Goal: Information Seeking & Learning: Check status

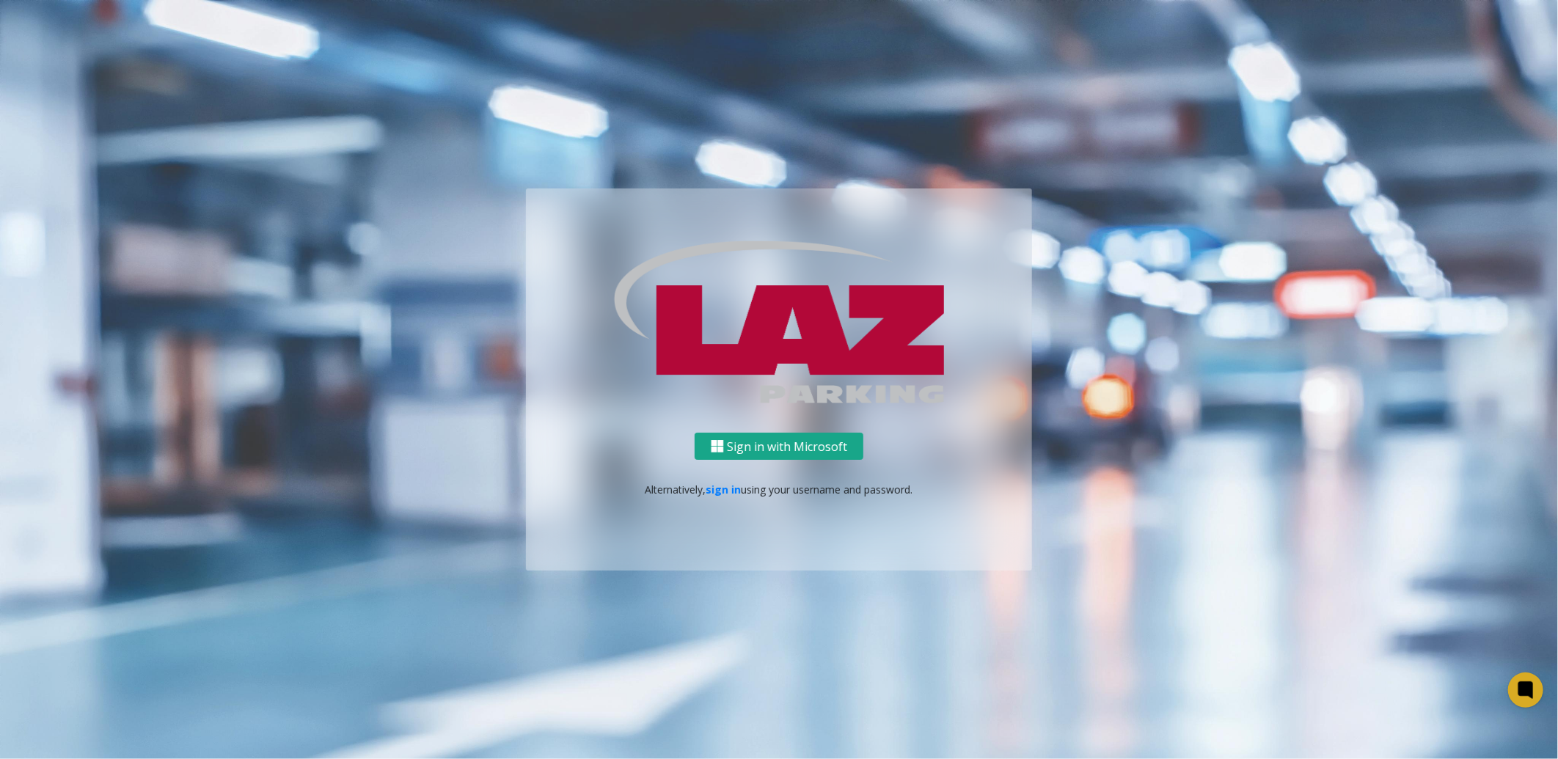
click at [788, 446] on button "Sign in with Microsoft" at bounding box center [779, 446] width 169 height 27
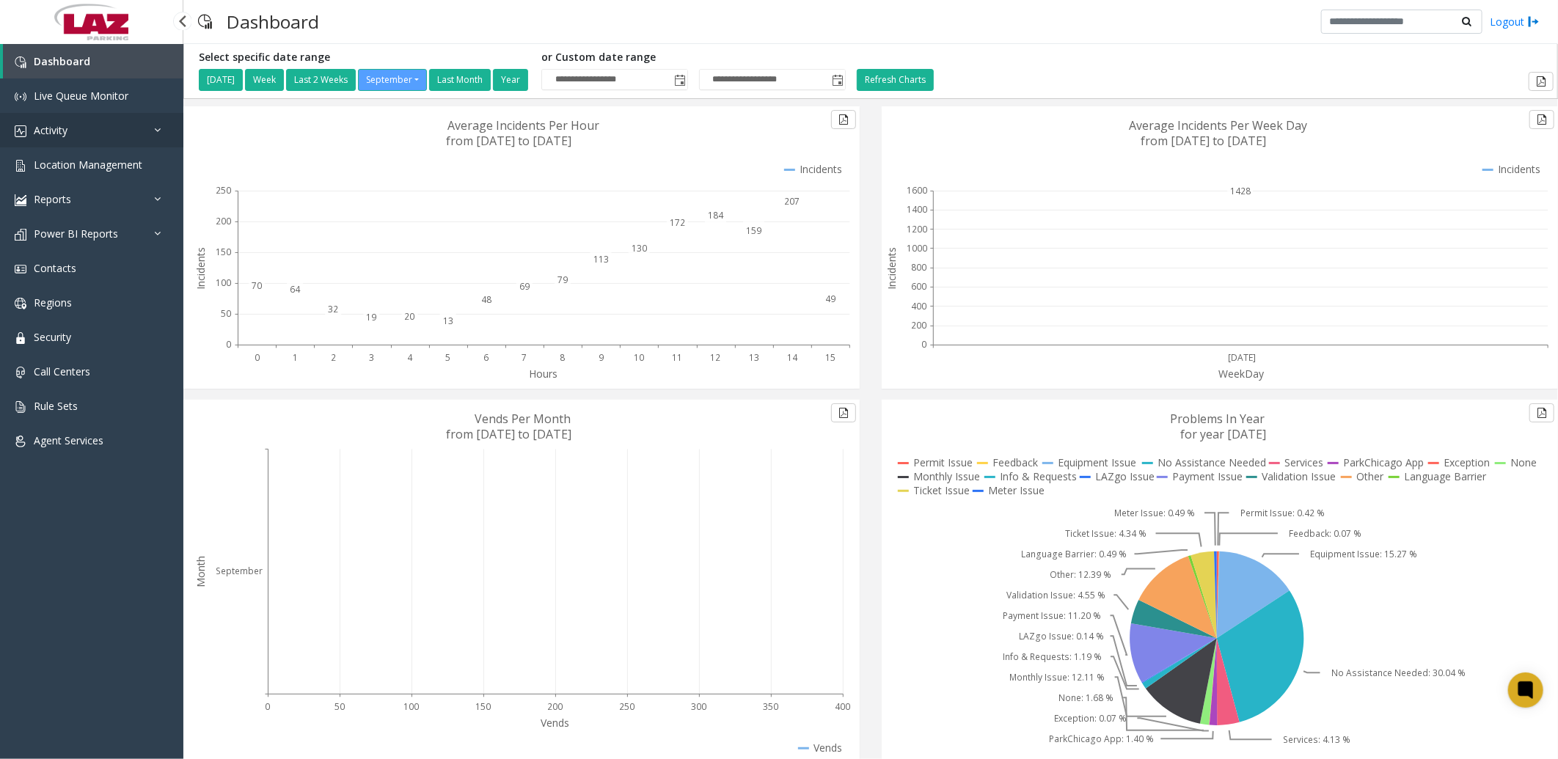
click at [57, 131] on span "Activity" at bounding box center [51, 130] width 34 height 14
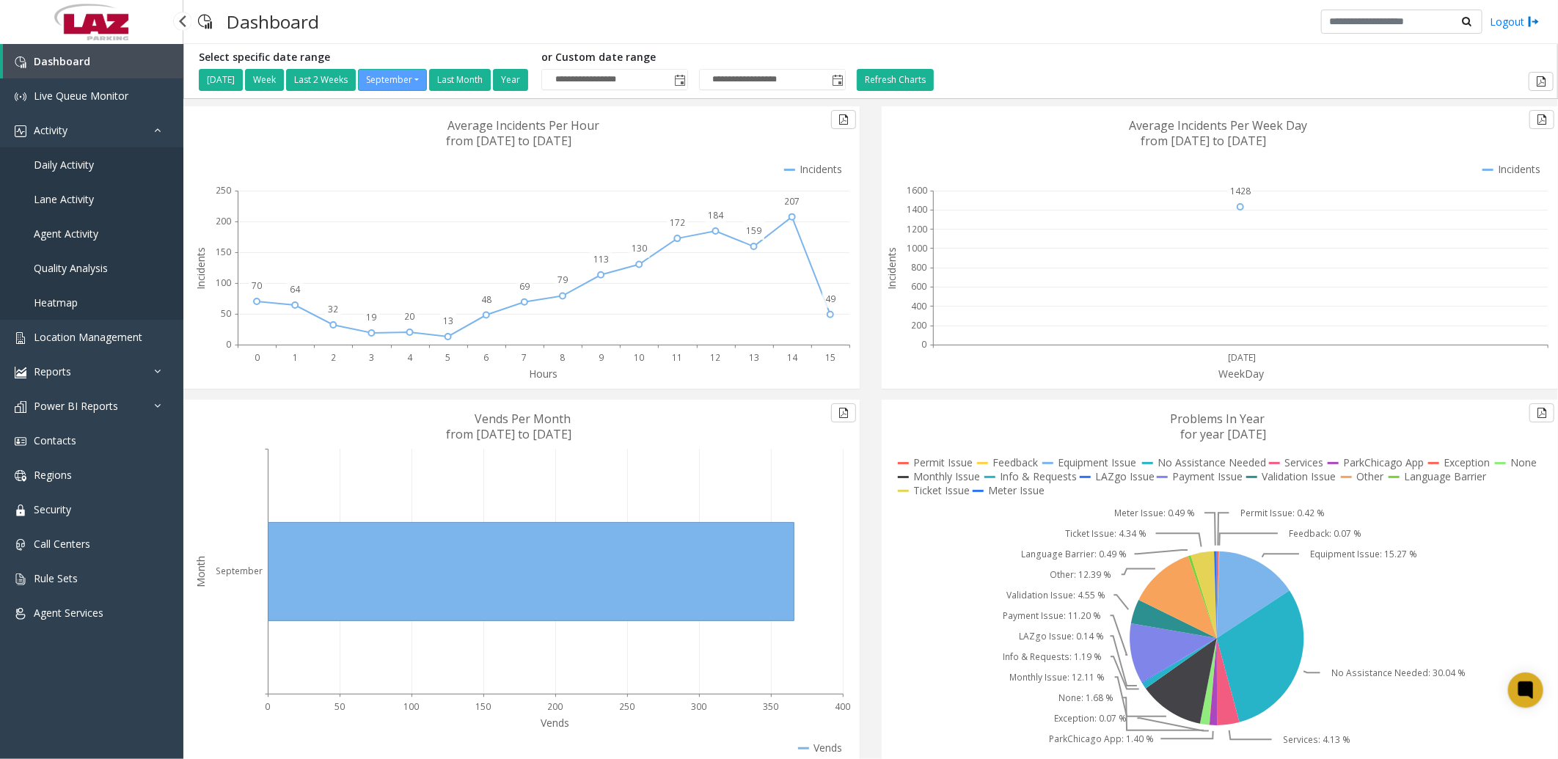
click at [70, 164] on span "Daily Activity" at bounding box center [64, 165] width 60 height 14
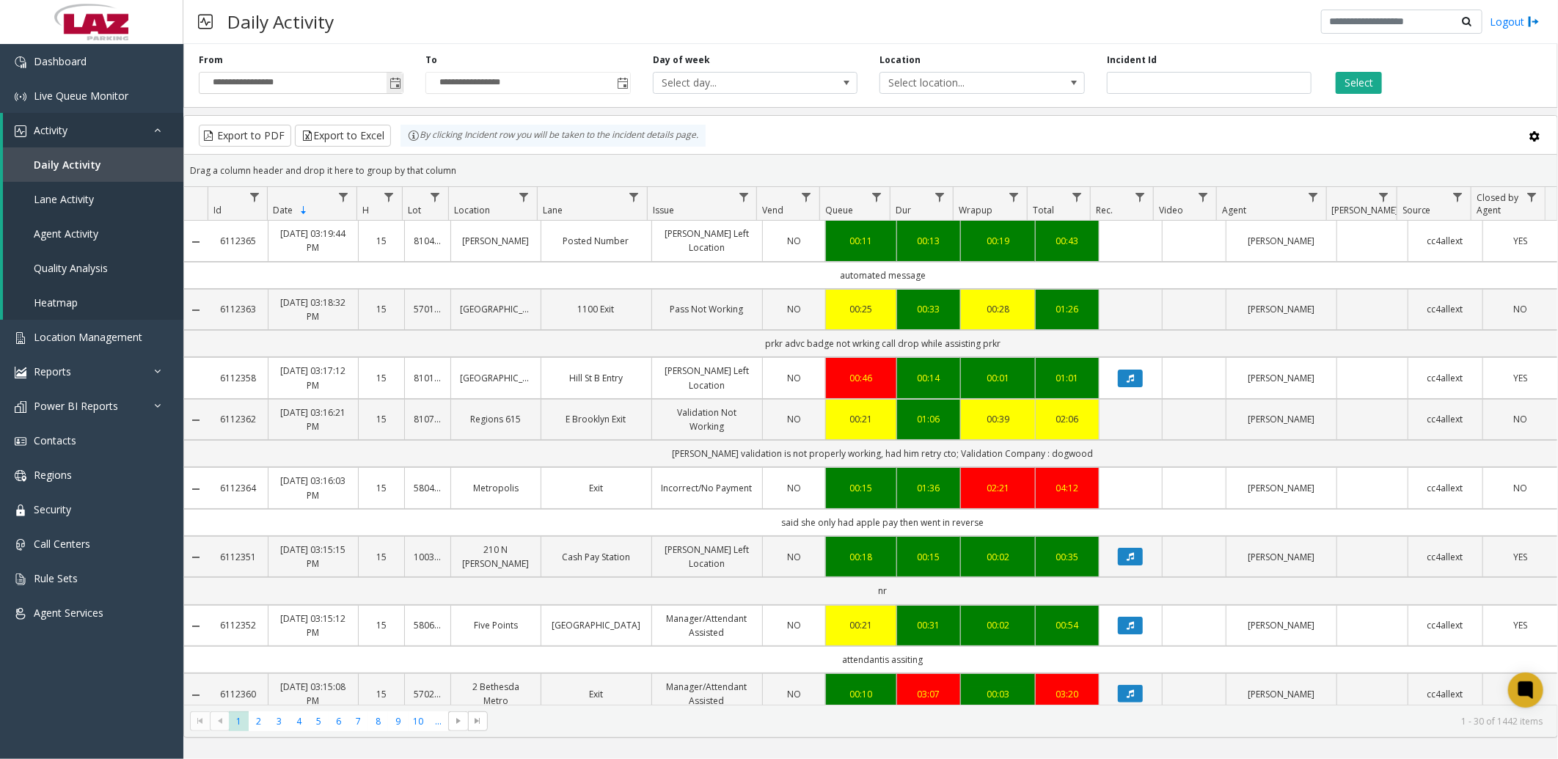
click at [393, 84] on span "Toggle popup" at bounding box center [395, 84] width 12 height 12
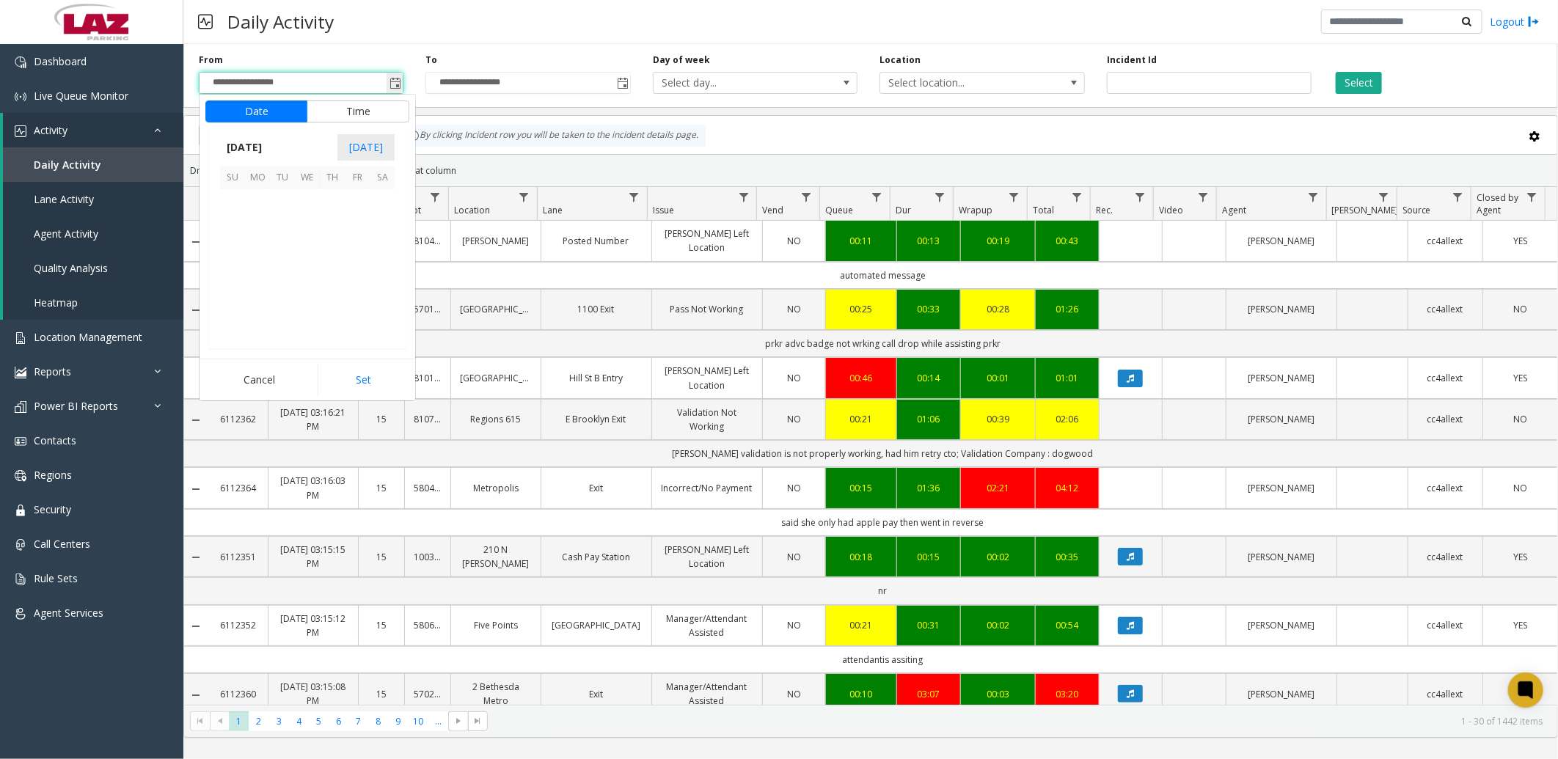
scroll to position [263185, 0]
click at [268, 148] on span "[DATE]" at bounding box center [244, 147] width 48 height 22
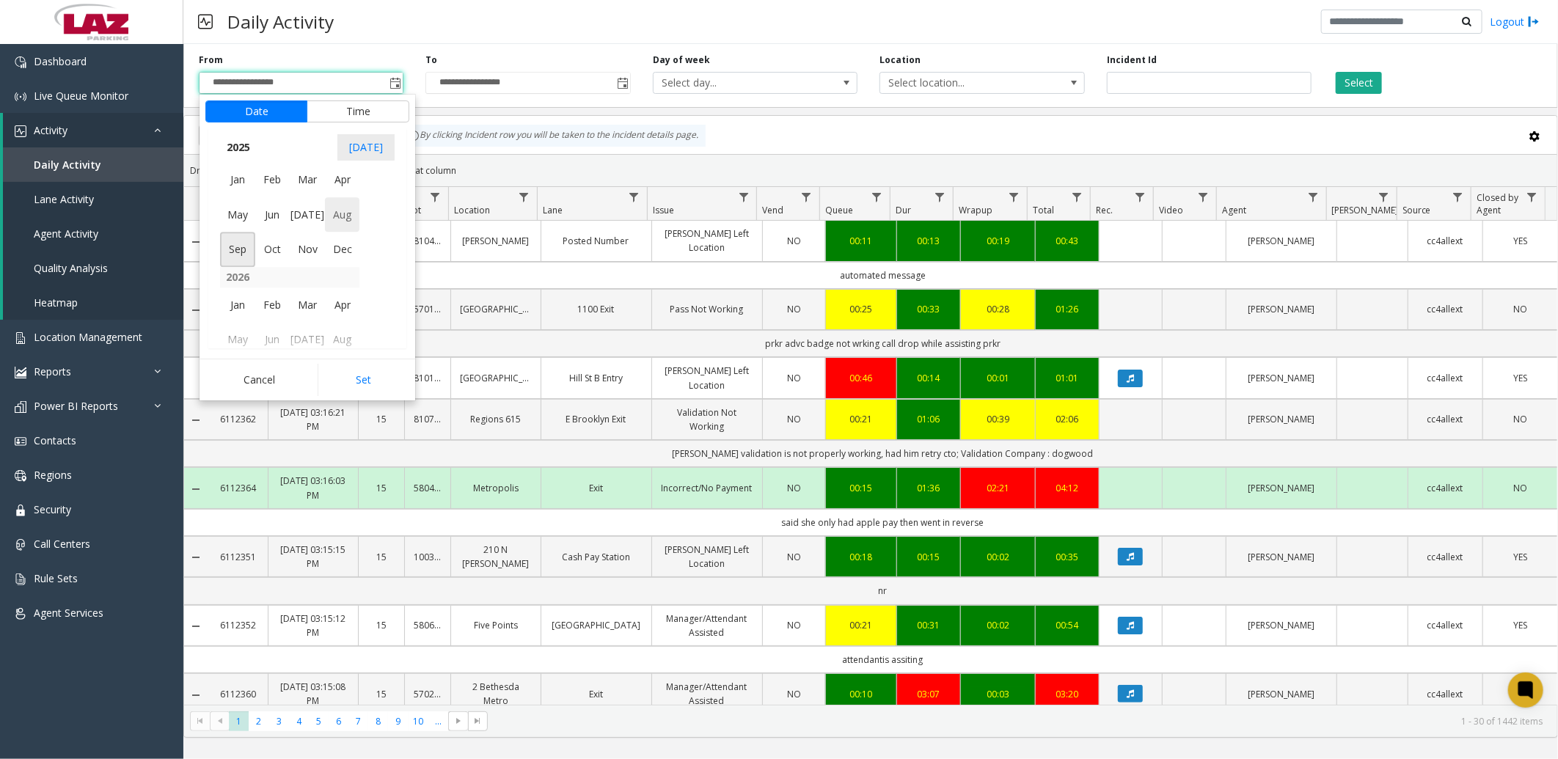
click at [350, 218] on span "Aug" at bounding box center [342, 214] width 35 height 35
click at [353, 195] on span "1" at bounding box center [357, 201] width 25 height 25
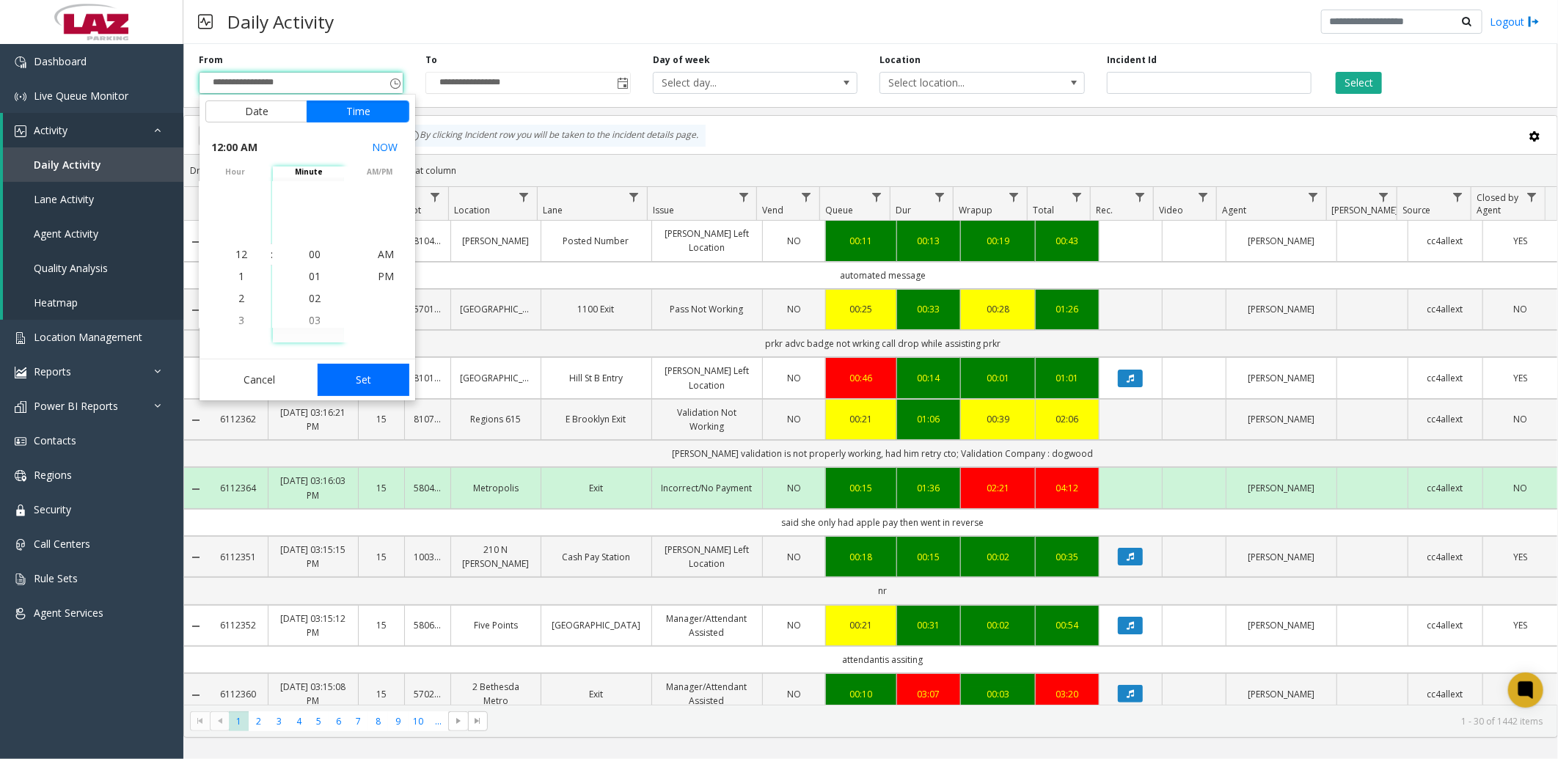
click at [356, 384] on button "Set" at bounding box center [364, 380] width 92 height 32
type input "**********"
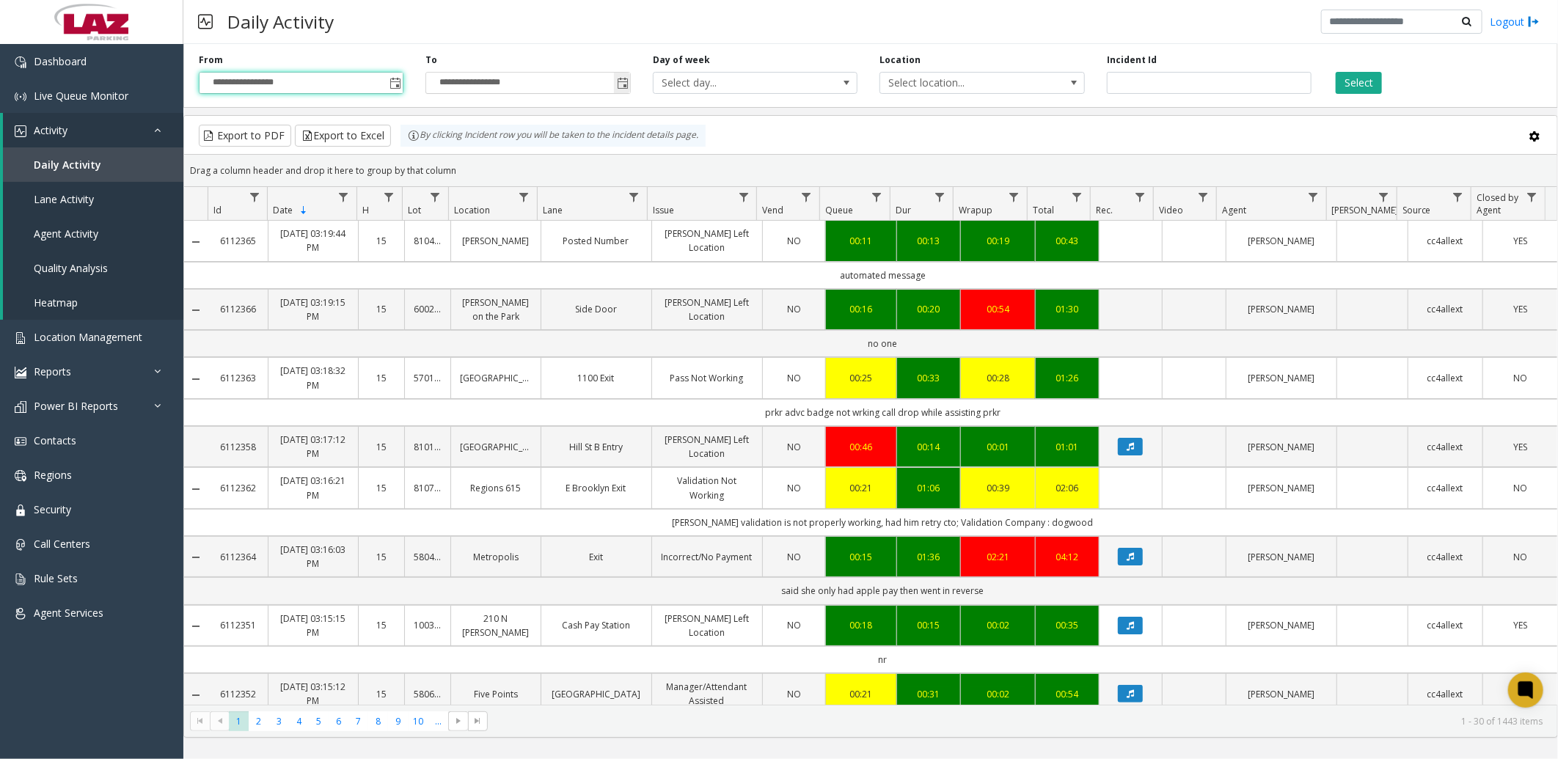
click at [625, 78] on span "Toggle popup" at bounding box center [623, 84] width 12 height 12
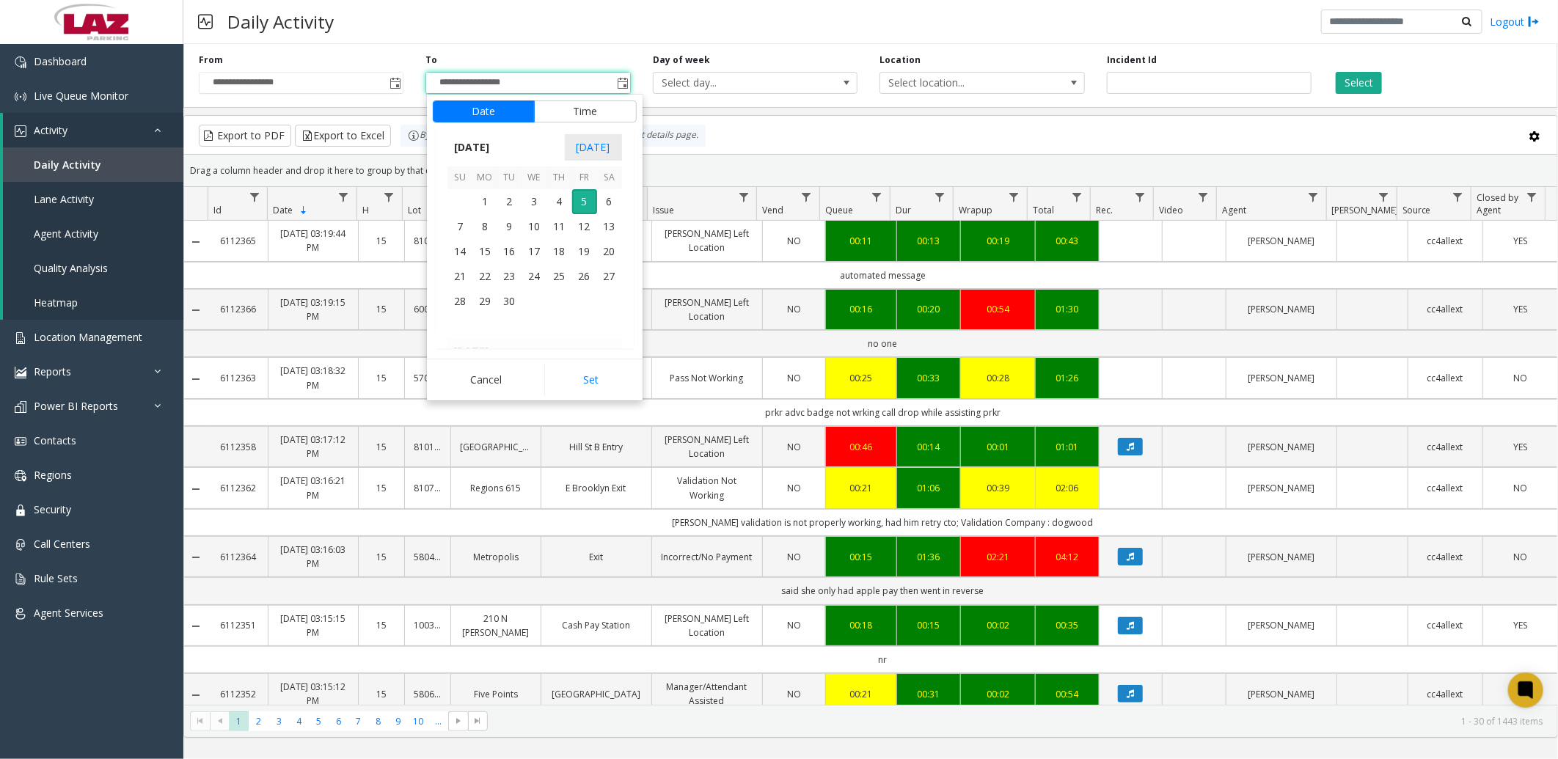
scroll to position [22, 0]
click at [477, 148] on span "[DATE]" at bounding box center [471, 147] width 48 height 22
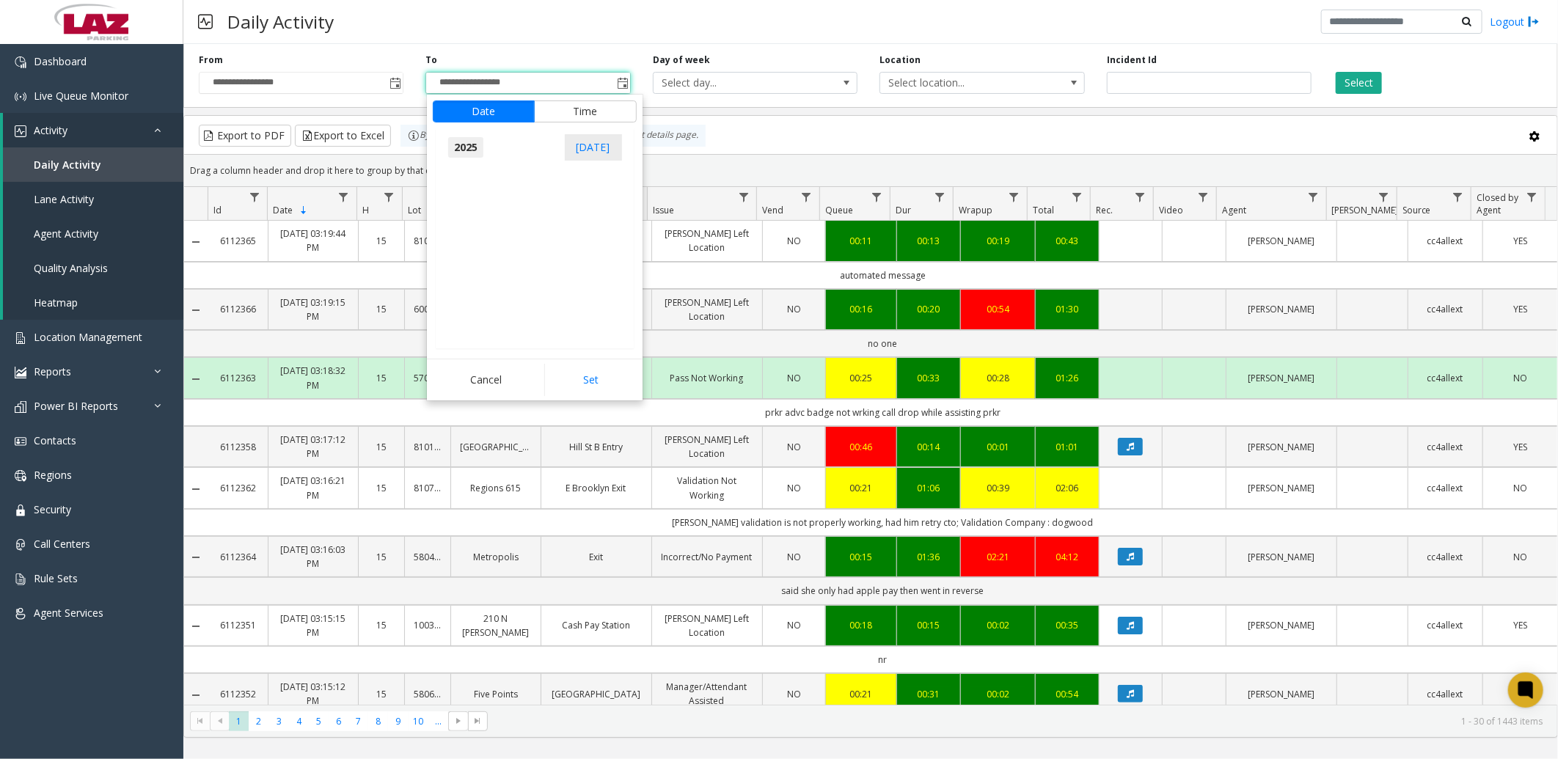
scroll to position [15654, 0]
click at [575, 216] on span "Aug" at bounding box center [569, 214] width 35 height 35
click at [451, 326] on span "31" at bounding box center [459, 326] width 25 height 25
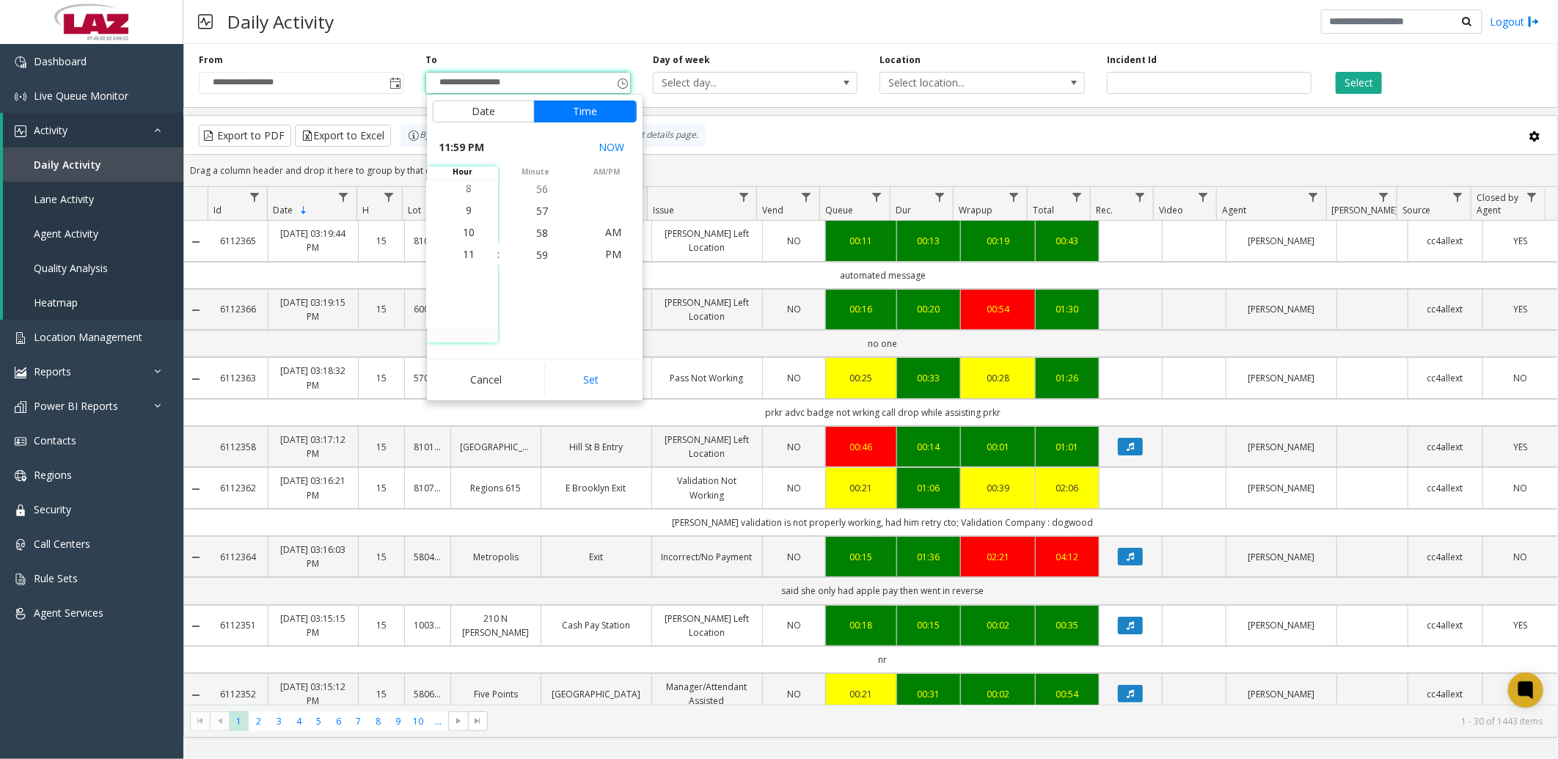
click at [616, 389] on button "Set" at bounding box center [590, 380] width 92 height 32
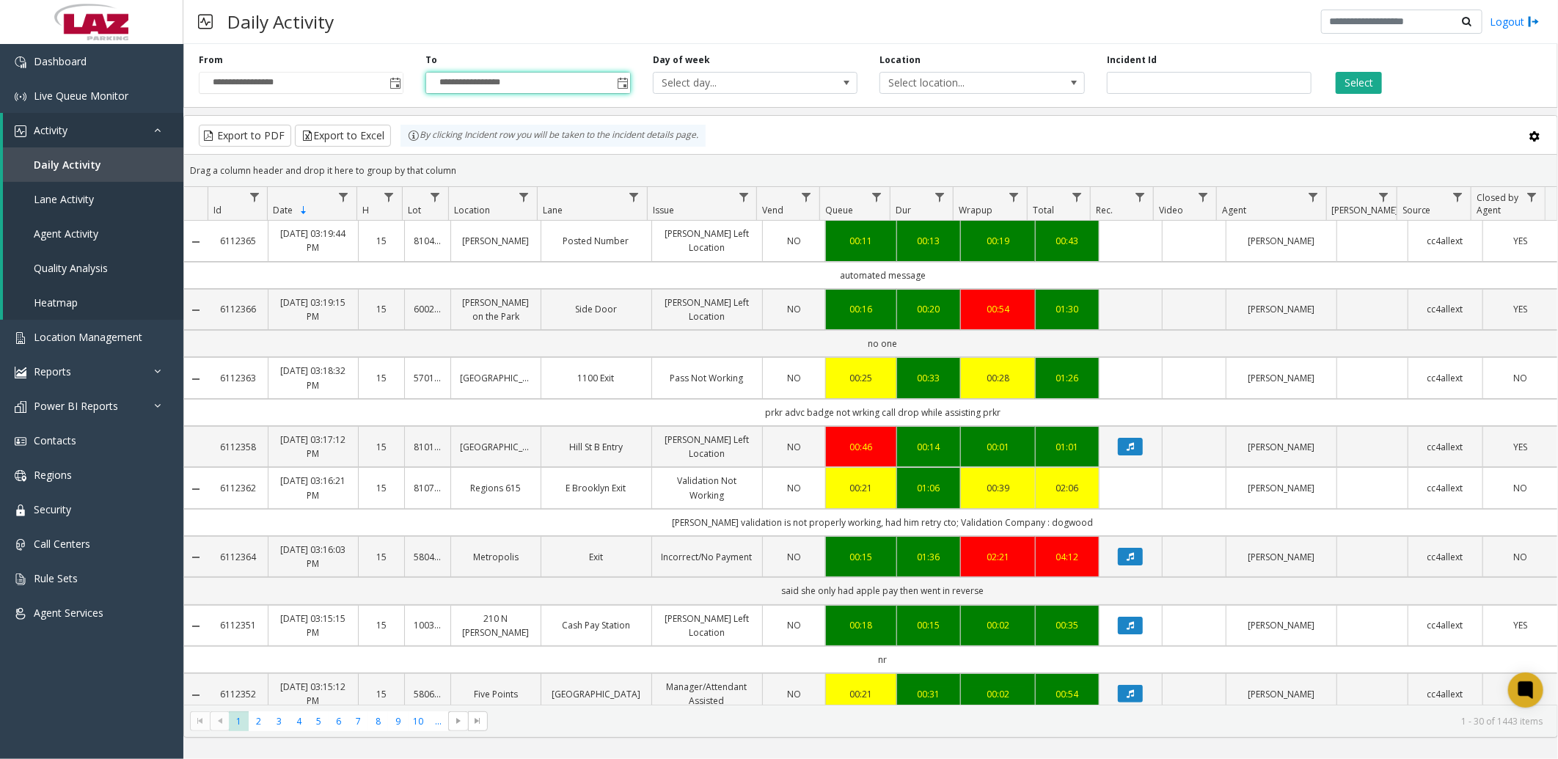
type input "**********"
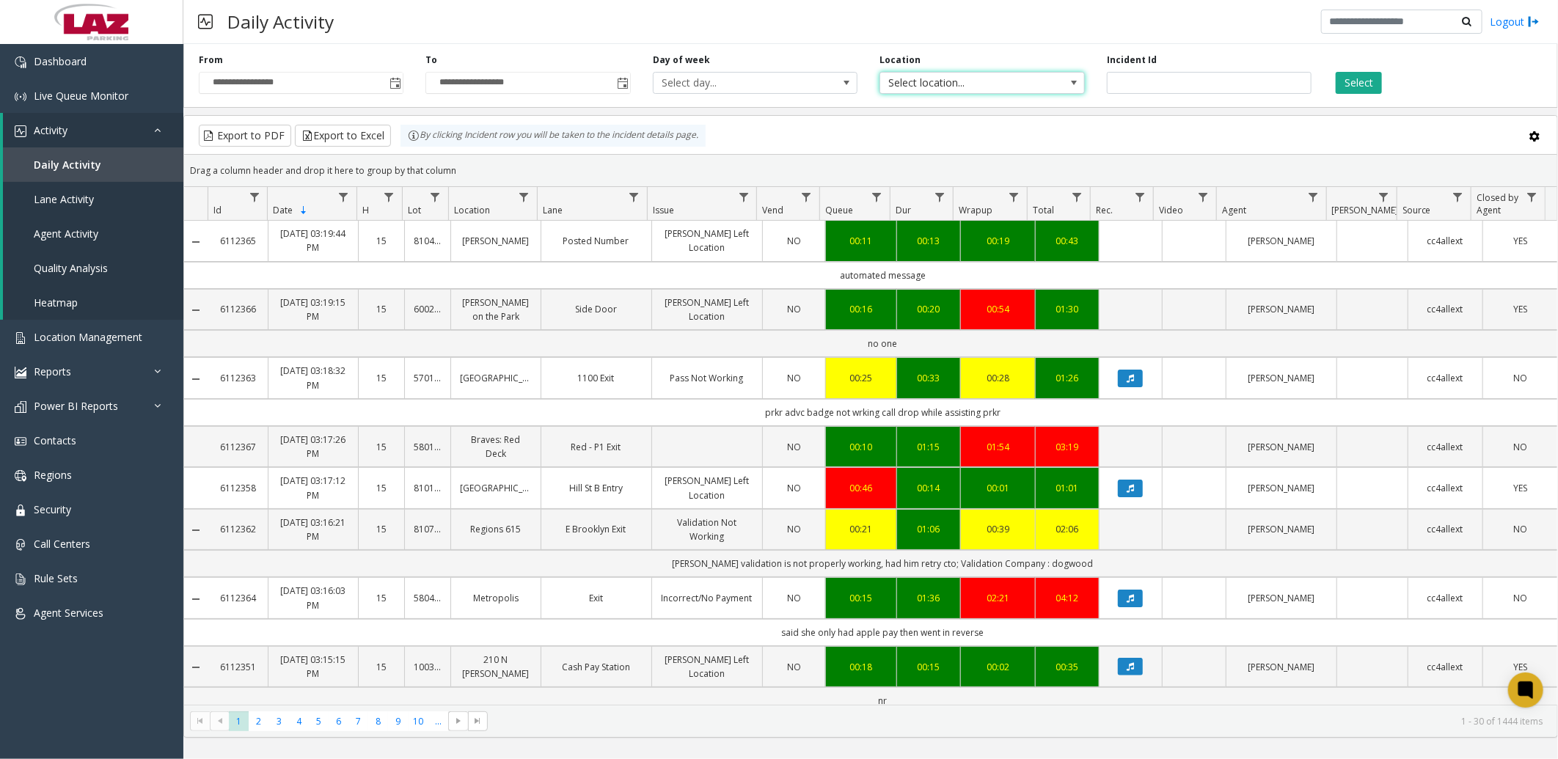
click at [930, 81] on span "Select location..." at bounding box center [961, 83] width 163 height 21
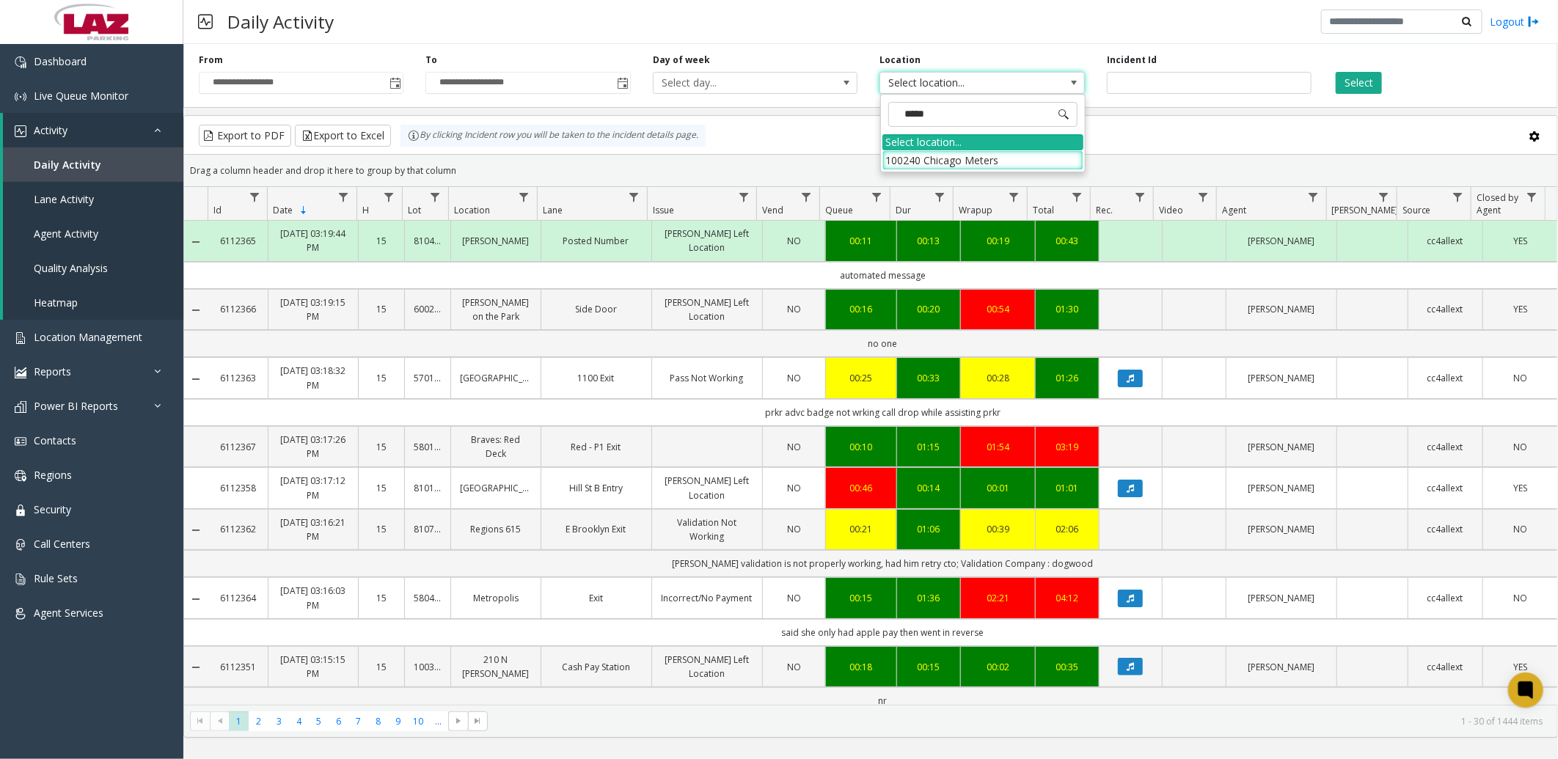
type input "******"
click at [948, 158] on li "100240 Chicago Meters" at bounding box center [982, 160] width 201 height 20
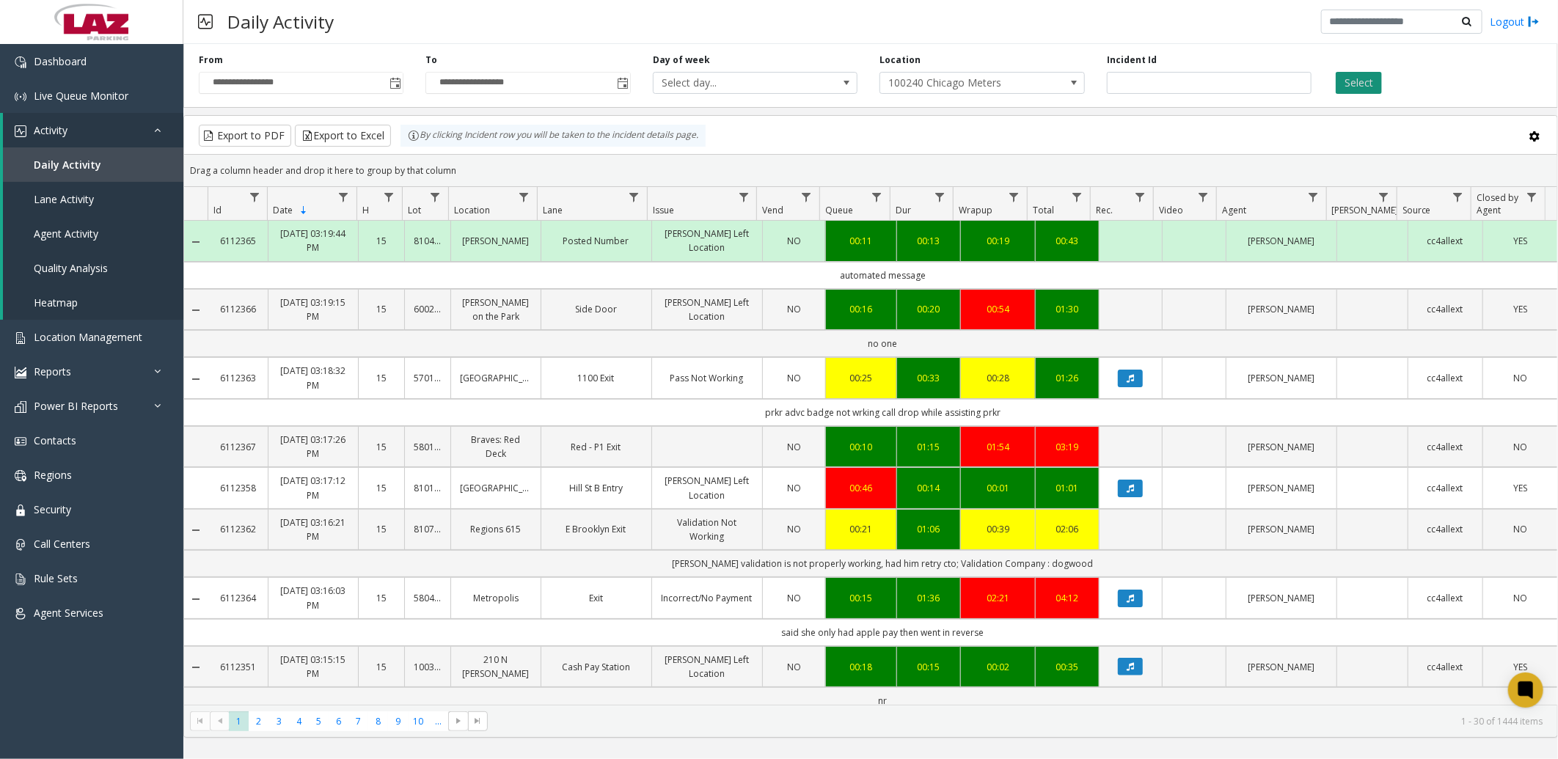
click at [1374, 81] on button "Select" at bounding box center [1359, 83] width 46 height 22
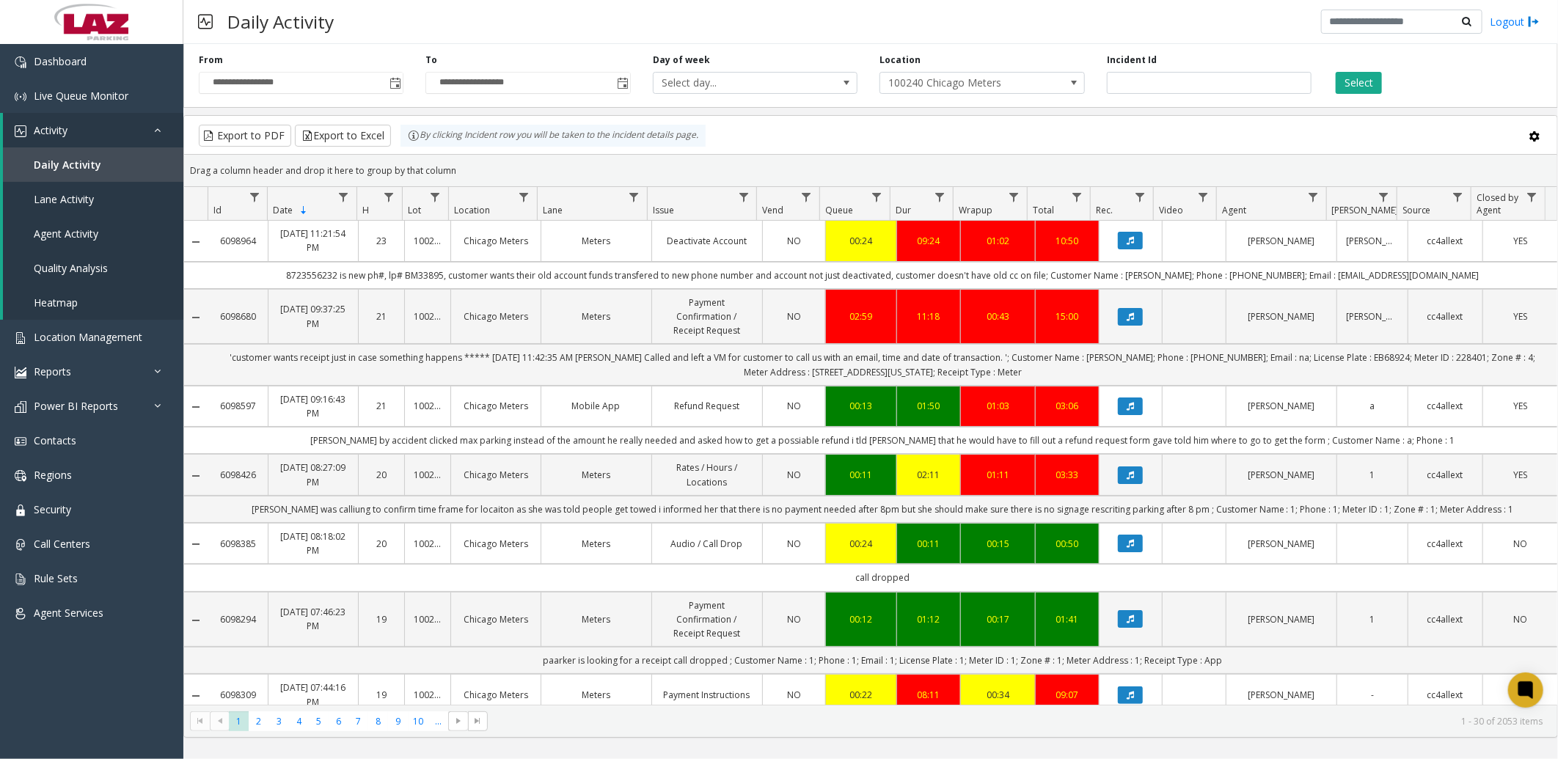
click at [955, 121] on kendo-grid-toolbar "Export to PDF Export to Excel By clicking Incident row you will be taken to the…" at bounding box center [870, 135] width 1373 height 39
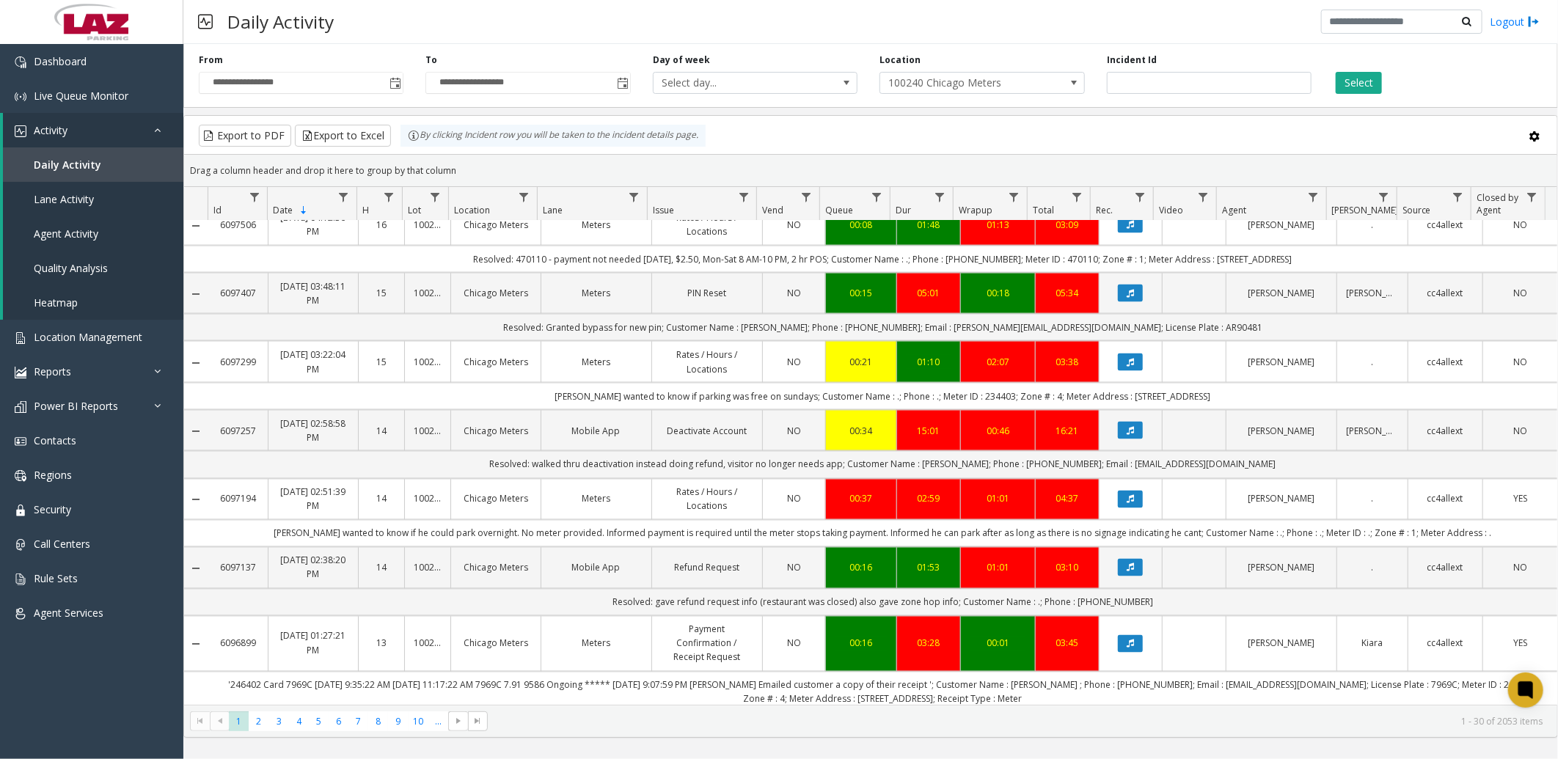
scroll to position [1751, 0]
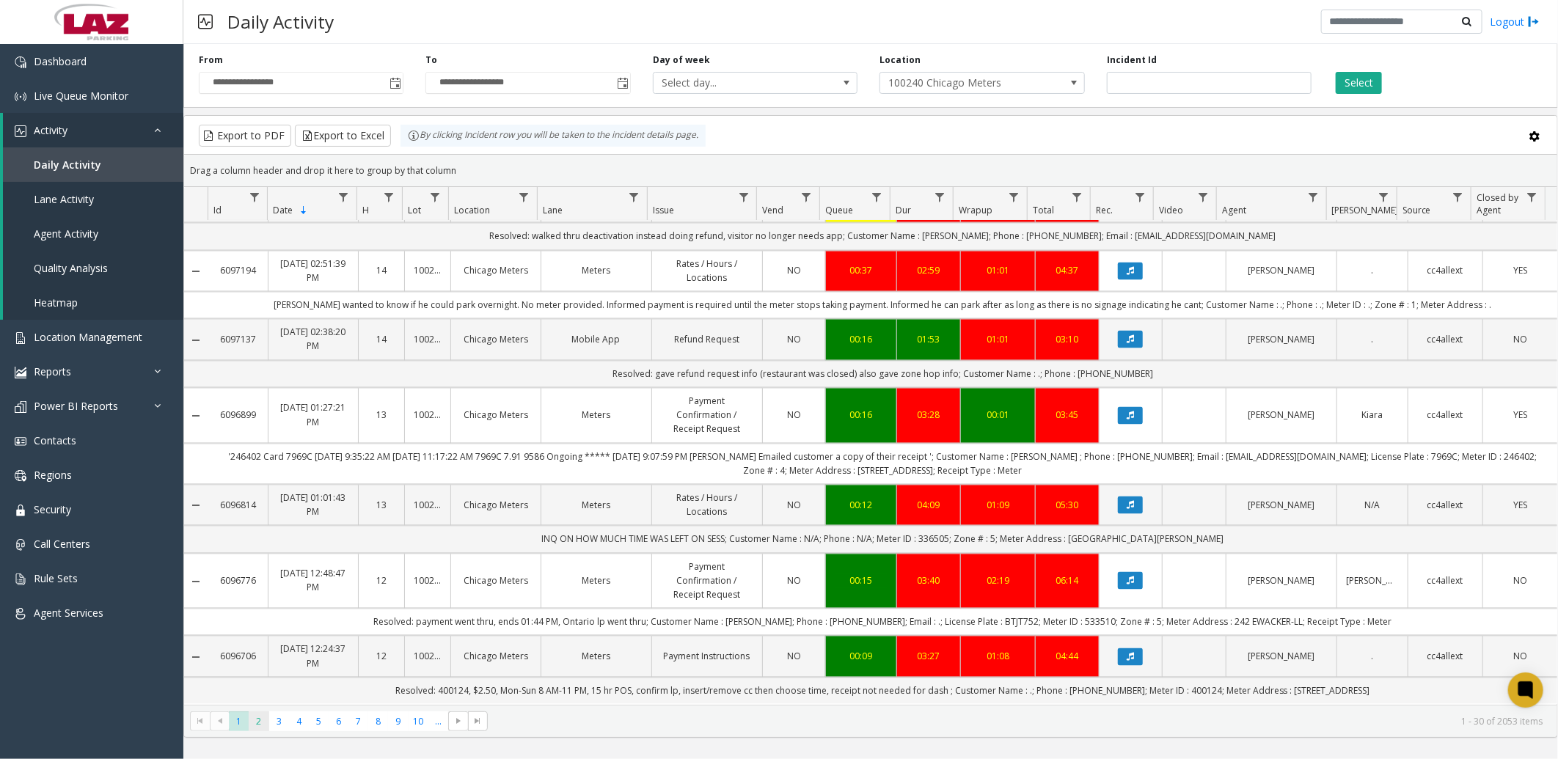
click at [254, 717] on span "2" at bounding box center [259, 721] width 20 height 20
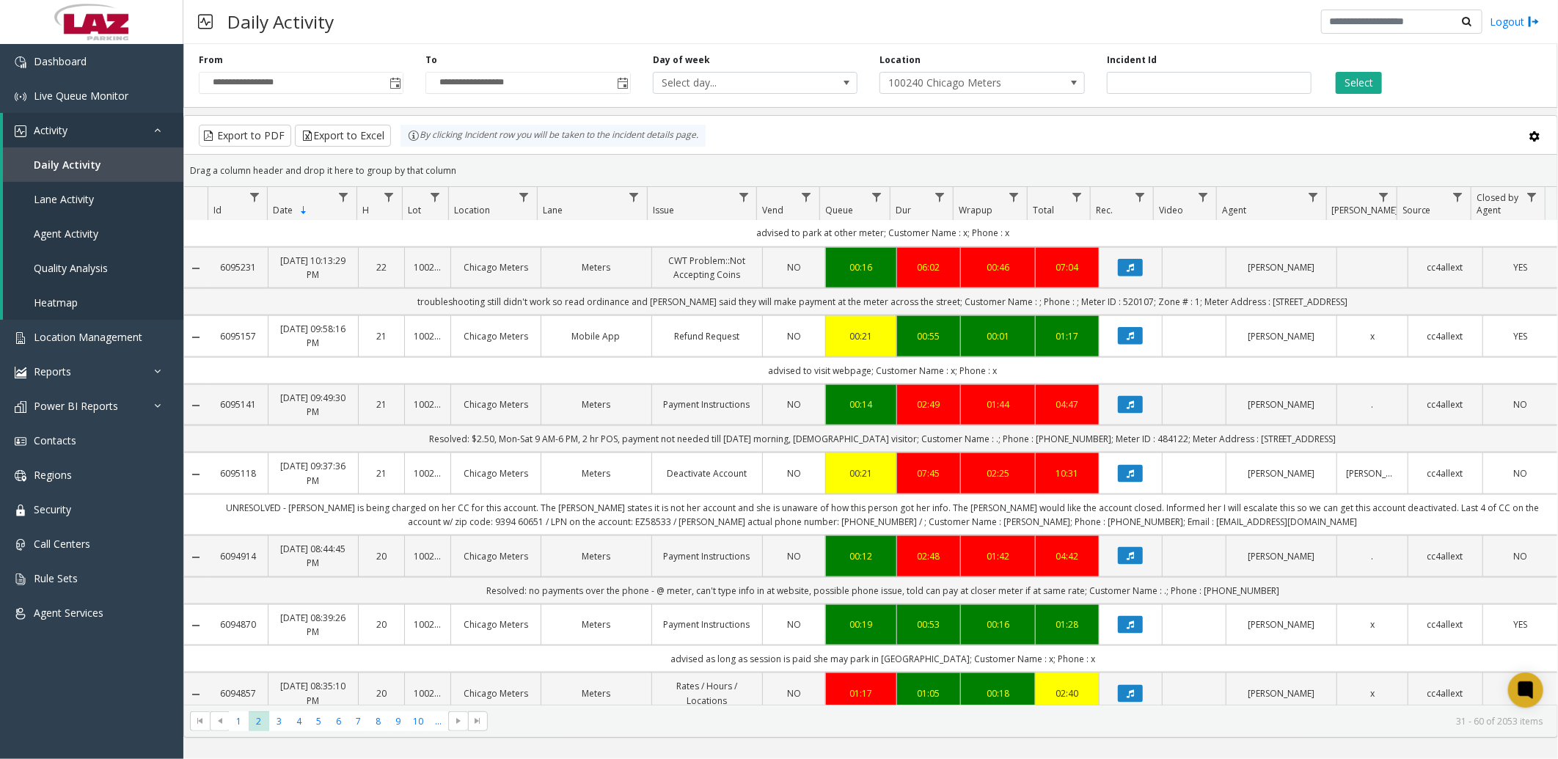
scroll to position [1639, 0]
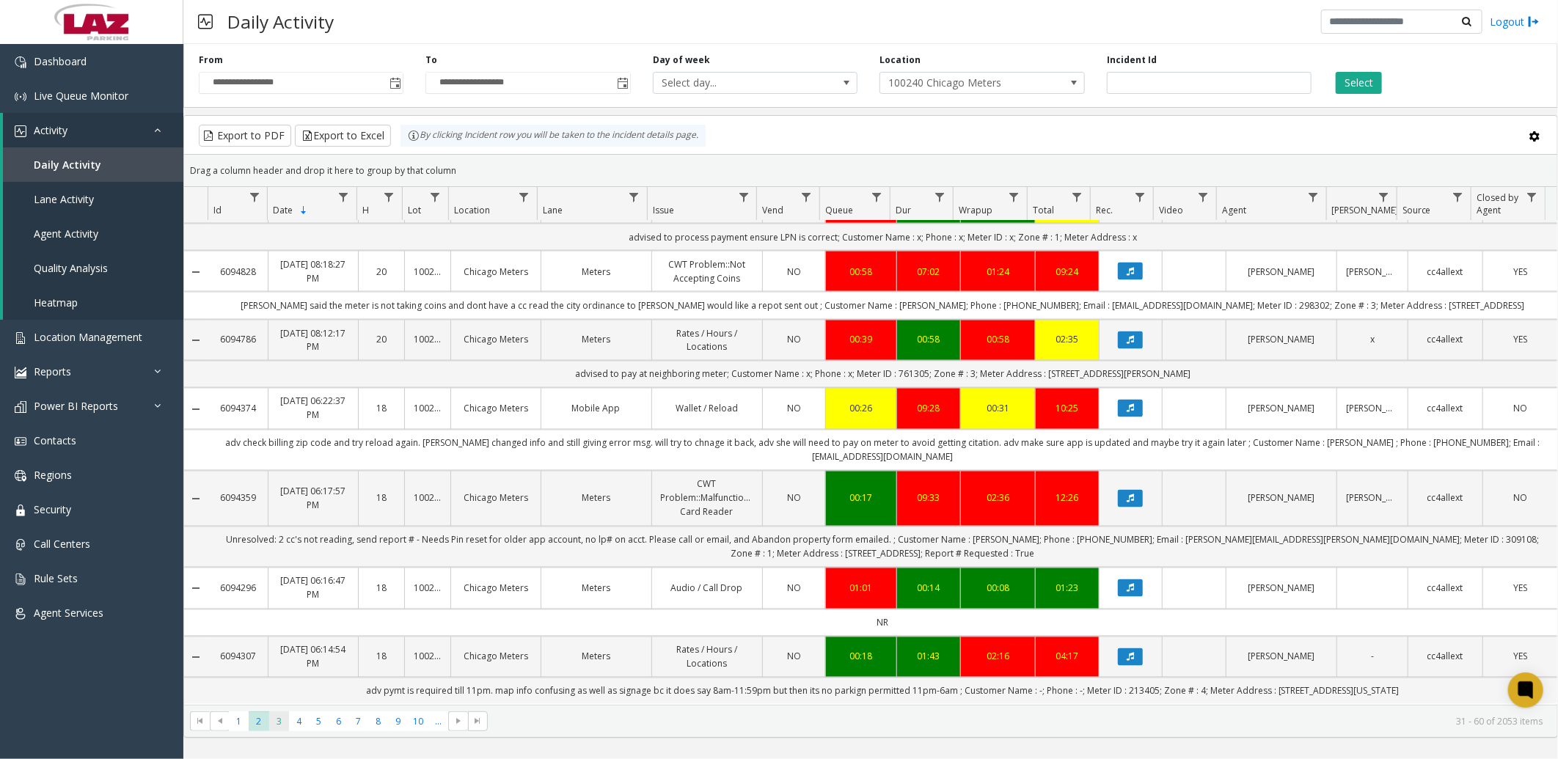
click at [279, 726] on span "3" at bounding box center [279, 721] width 20 height 20
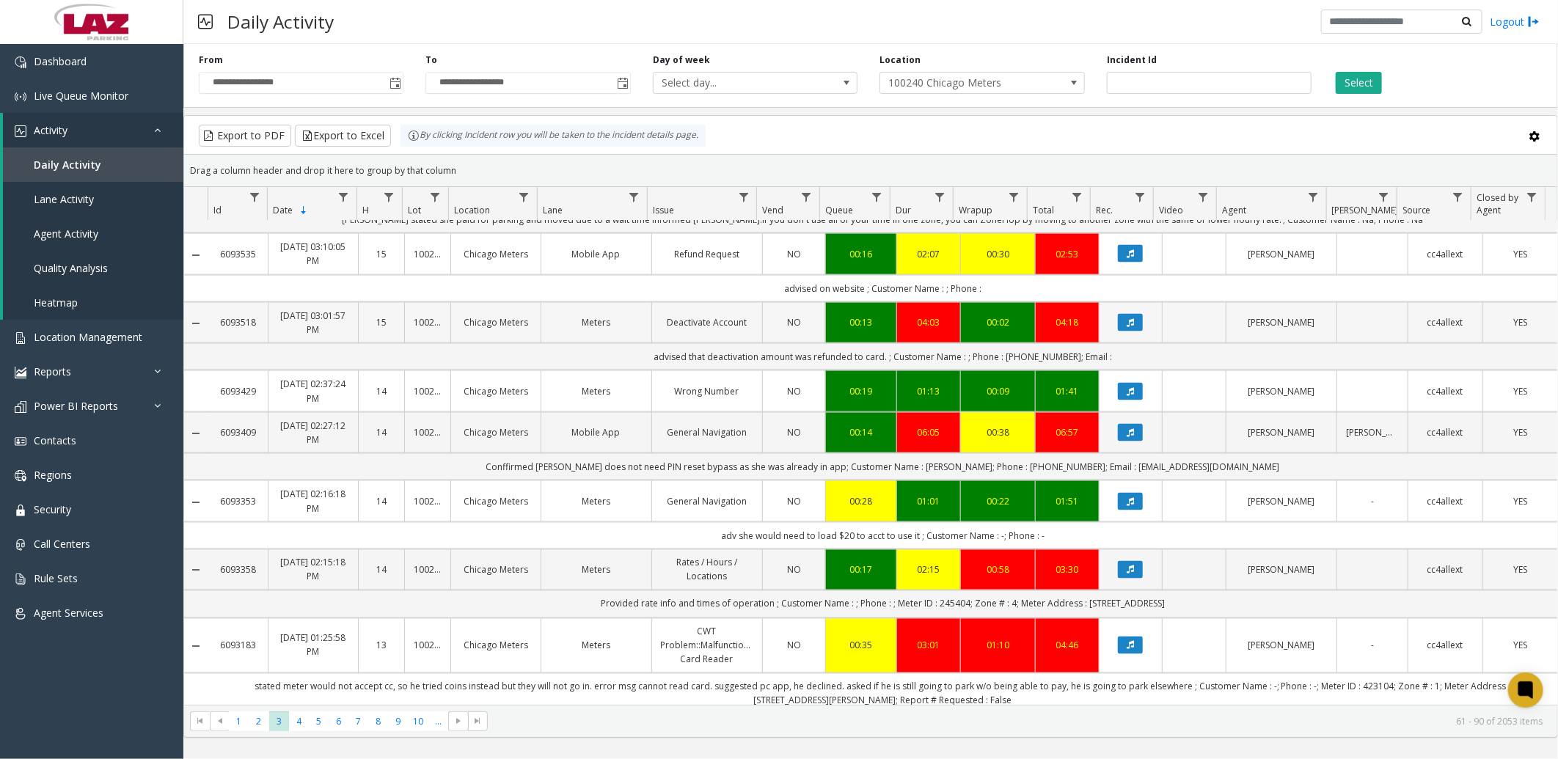
scroll to position [1625, 0]
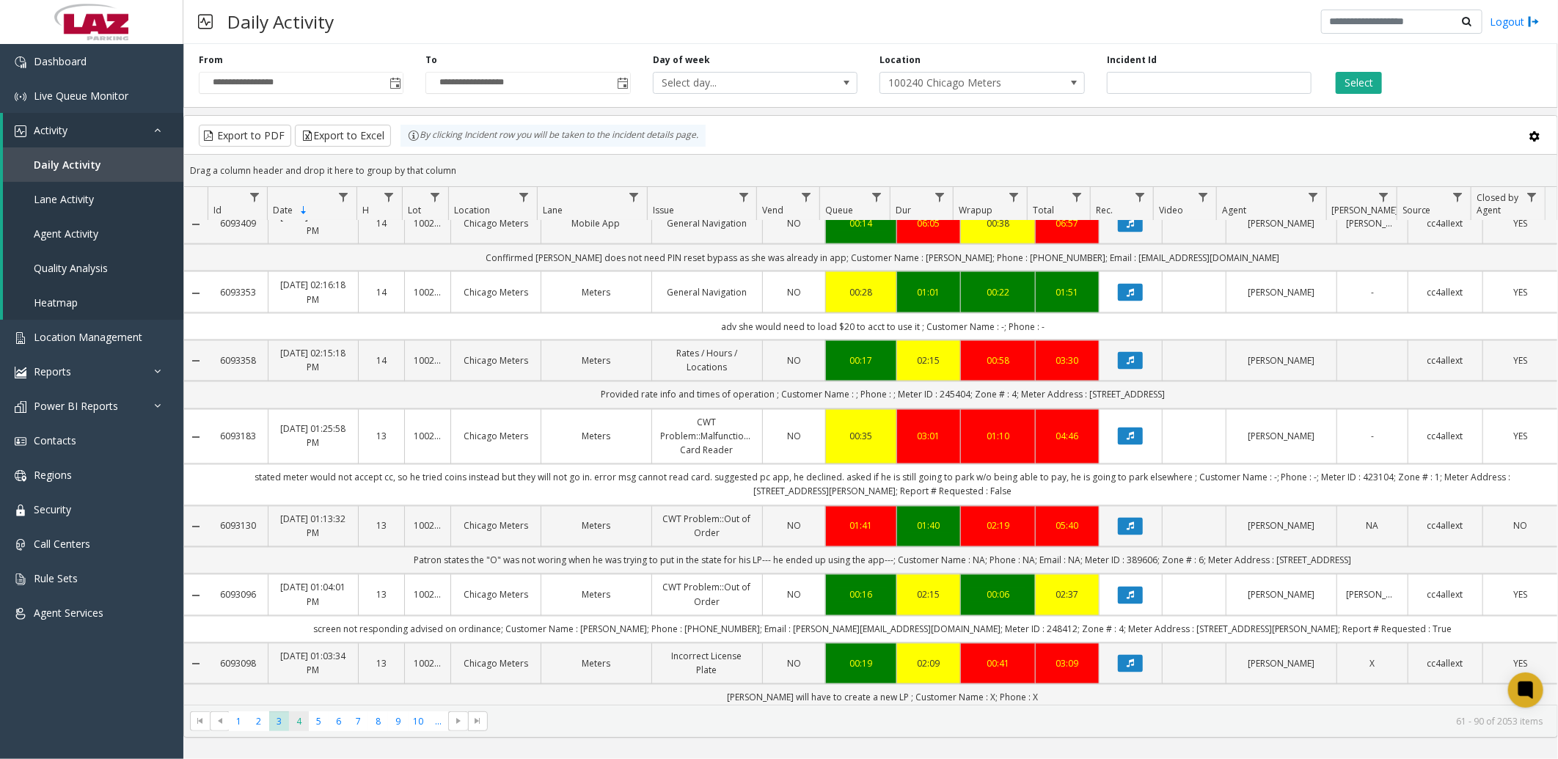
click at [301, 722] on span "4" at bounding box center [299, 721] width 20 height 20
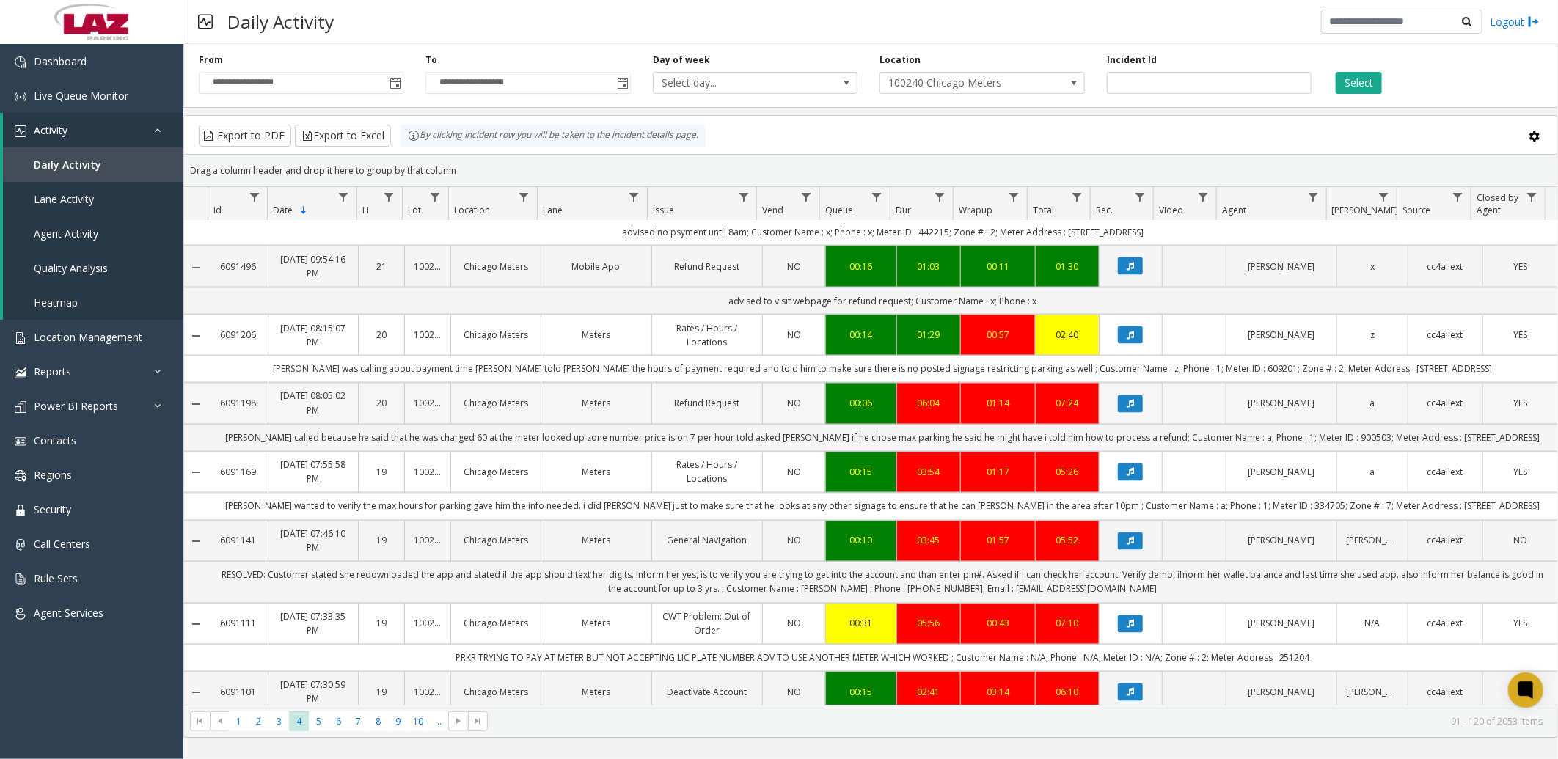
scroll to position [1639, 0]
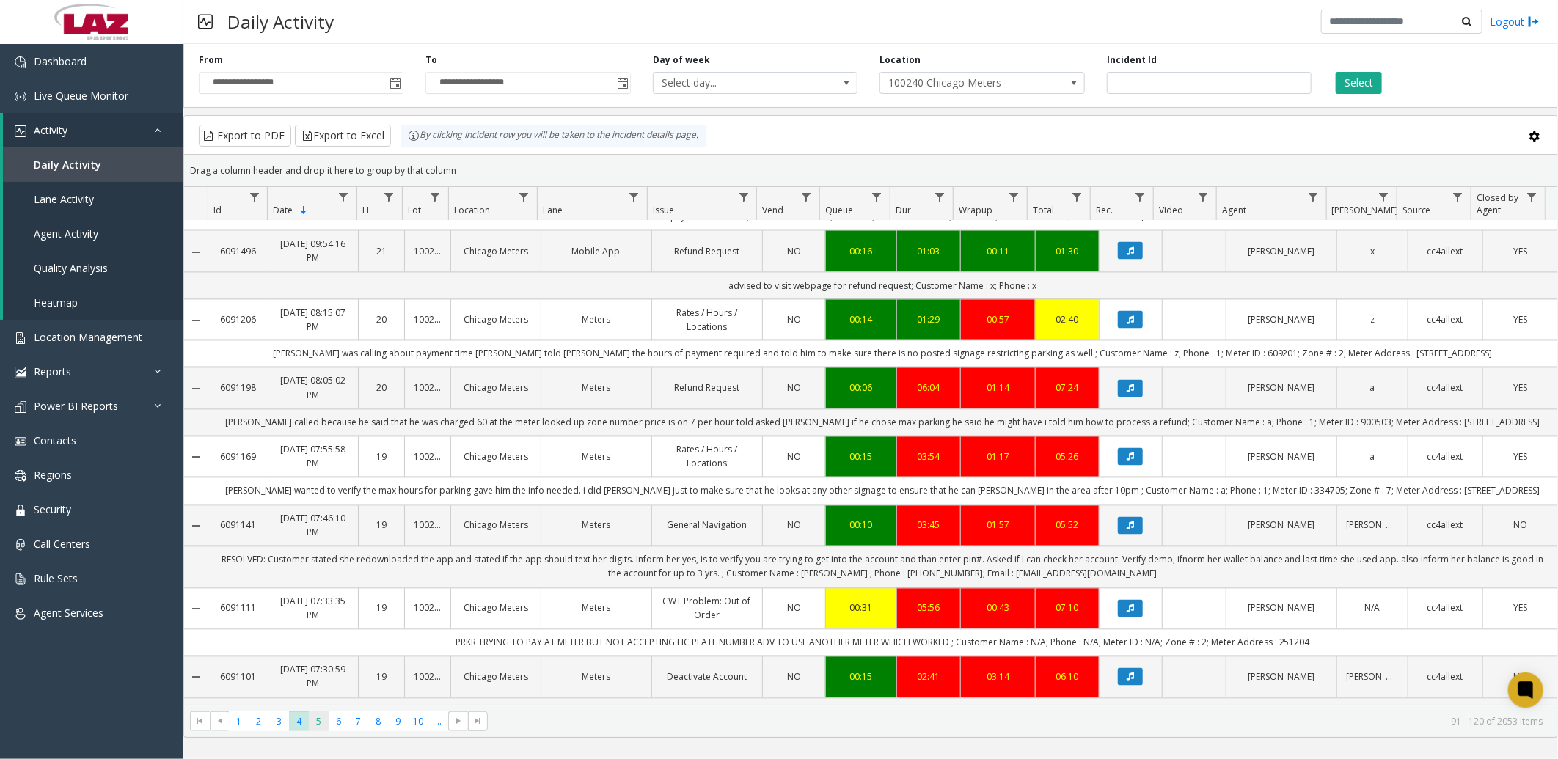
click at [318, 717] on span "5" at bounding box center [319, 721] width 20 height 20
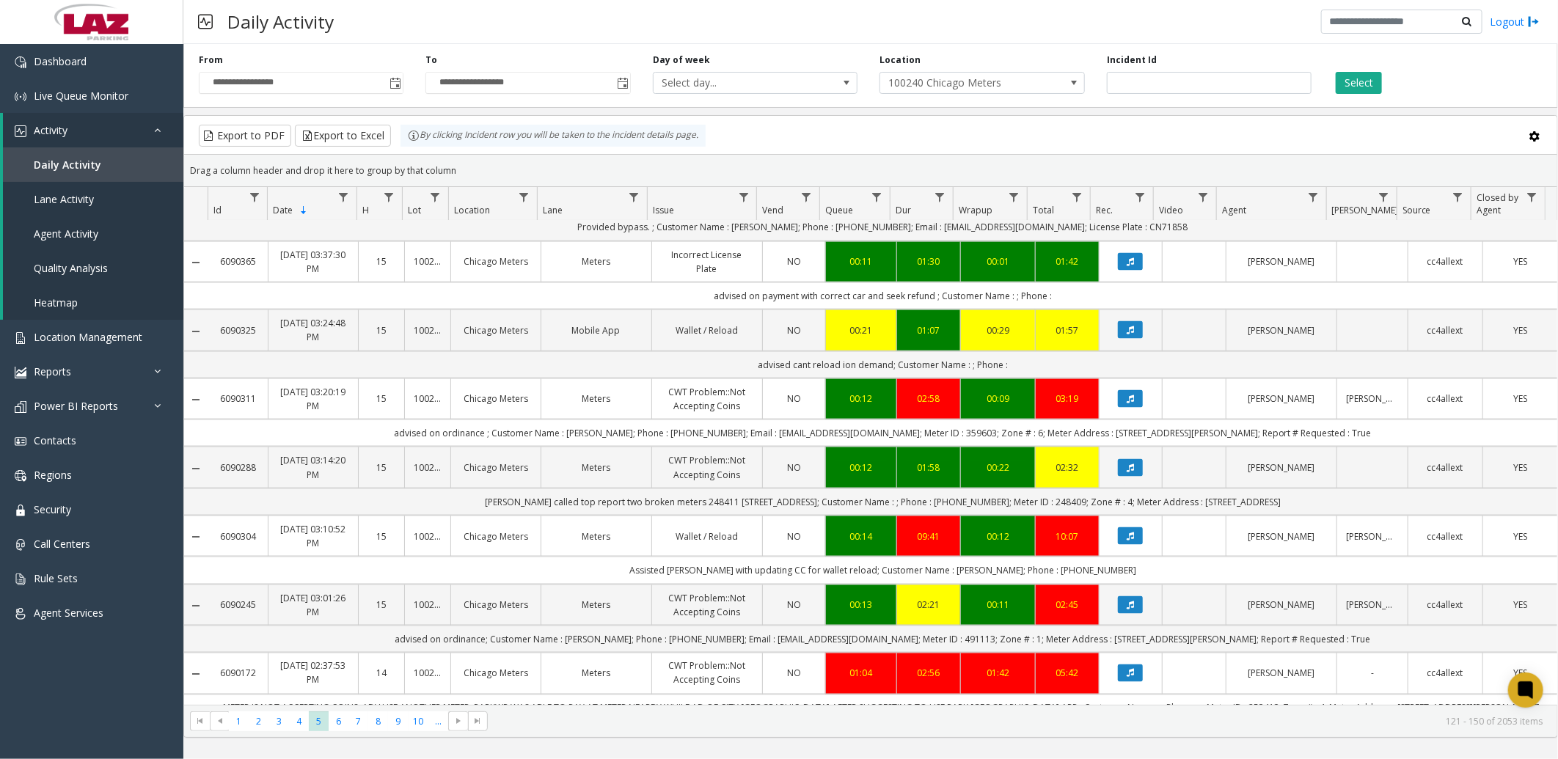
scroll to position [1667, 0]
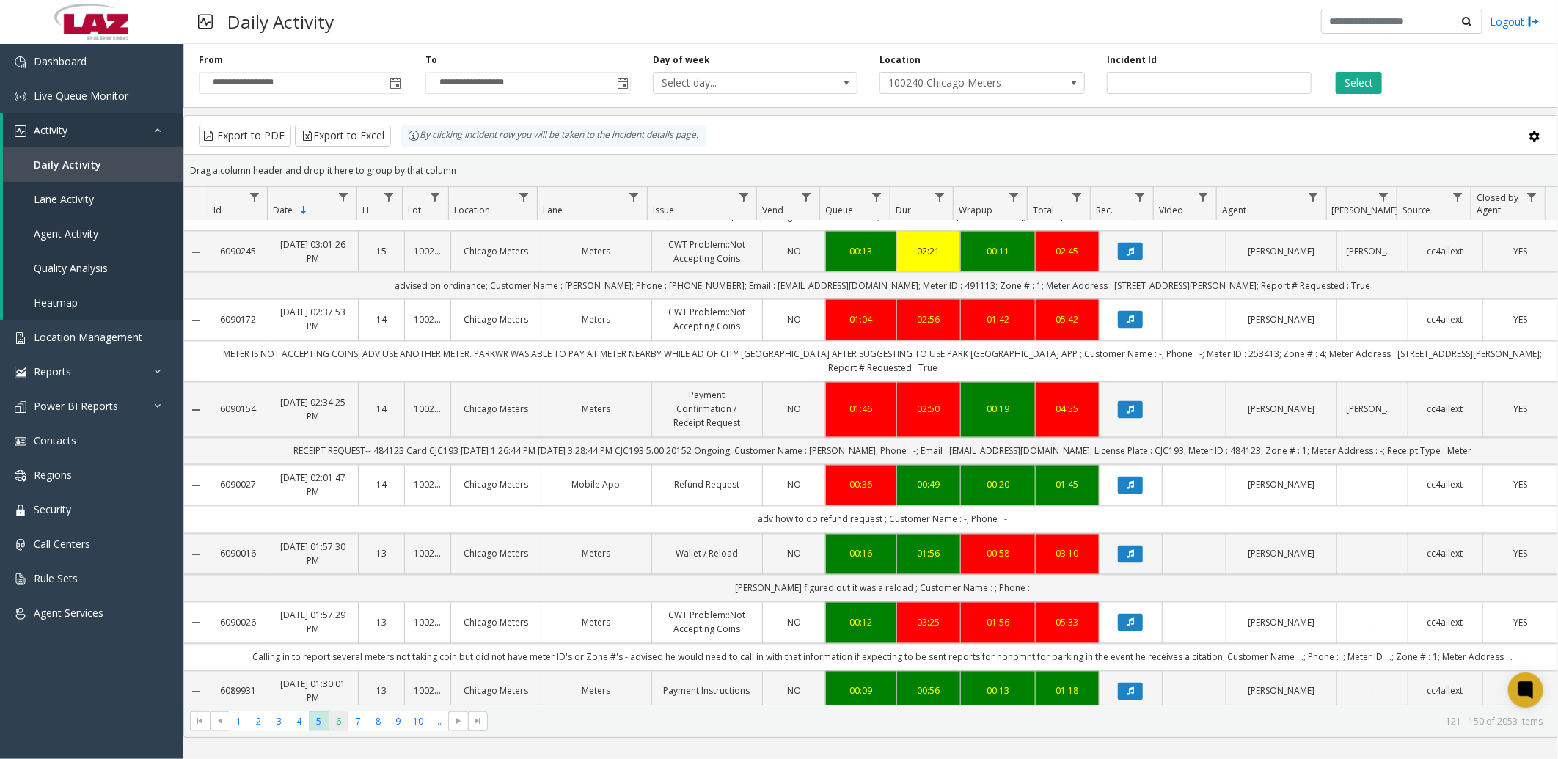
click at [340, 722] on span "6" at bounding box center [339, 721] width 20 height 20
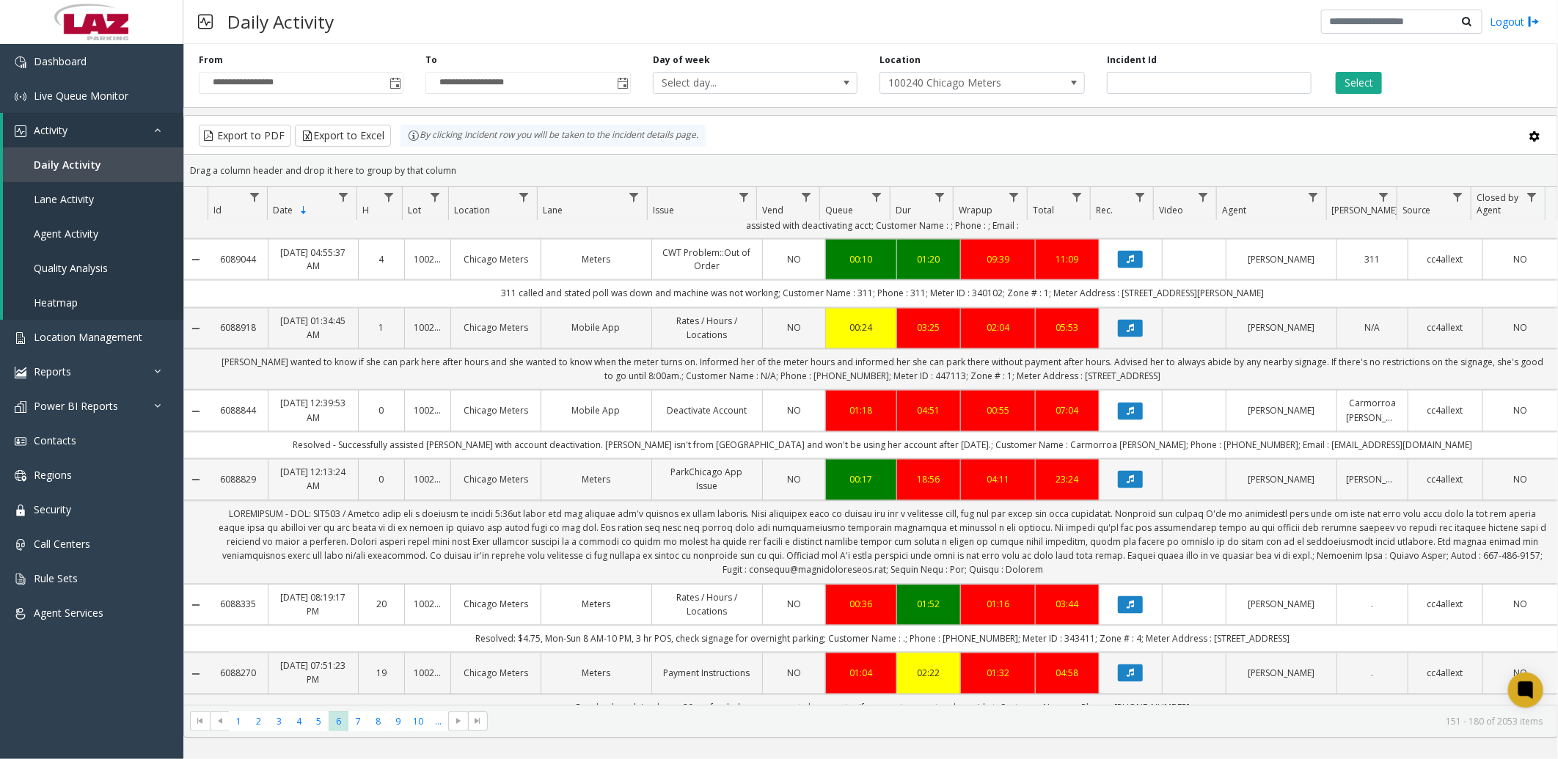
scroll to position [1724, 0]
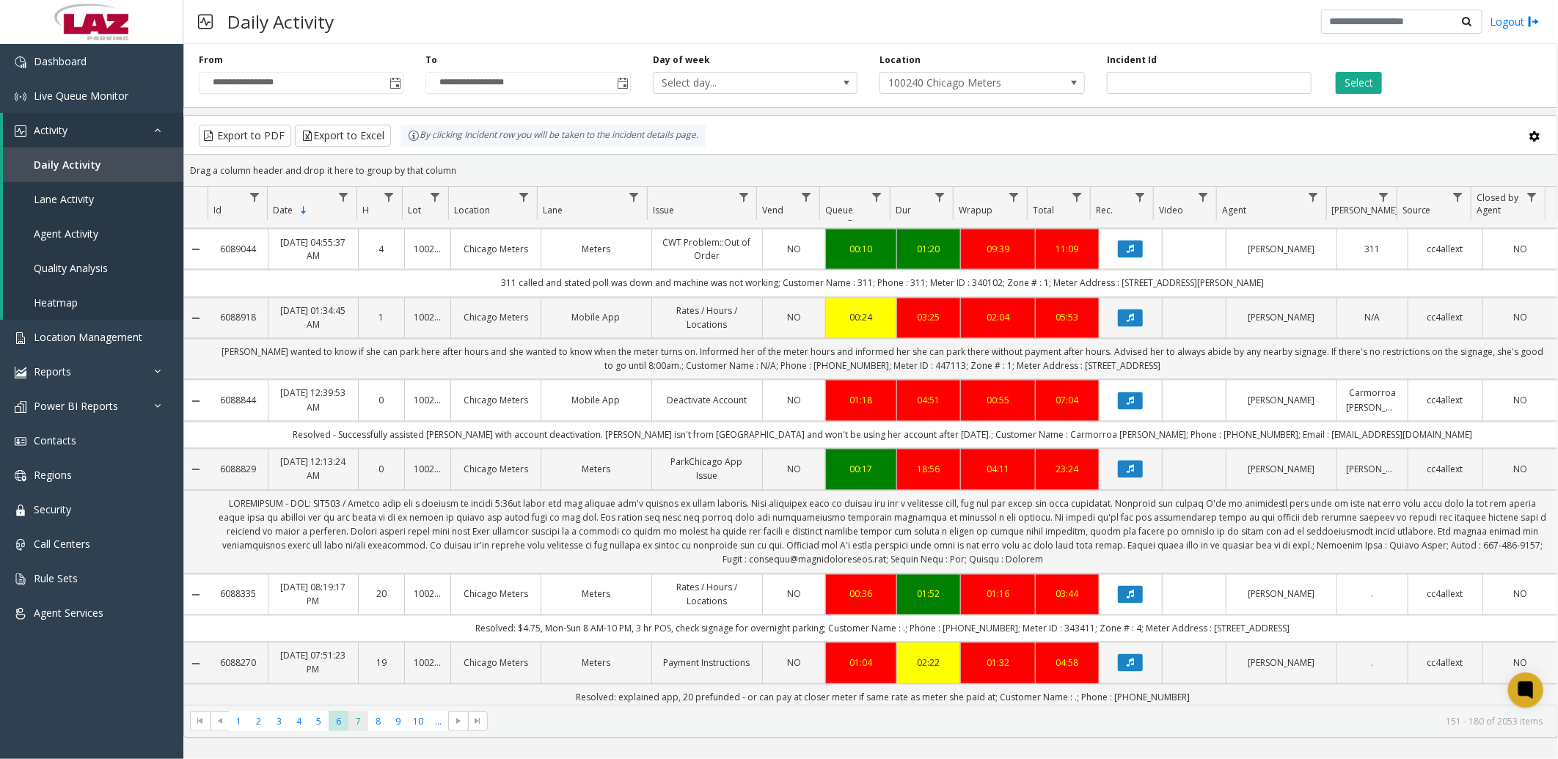
click at [362, 717] on span "7" at bounding box center [358, 721] width 20 height 20
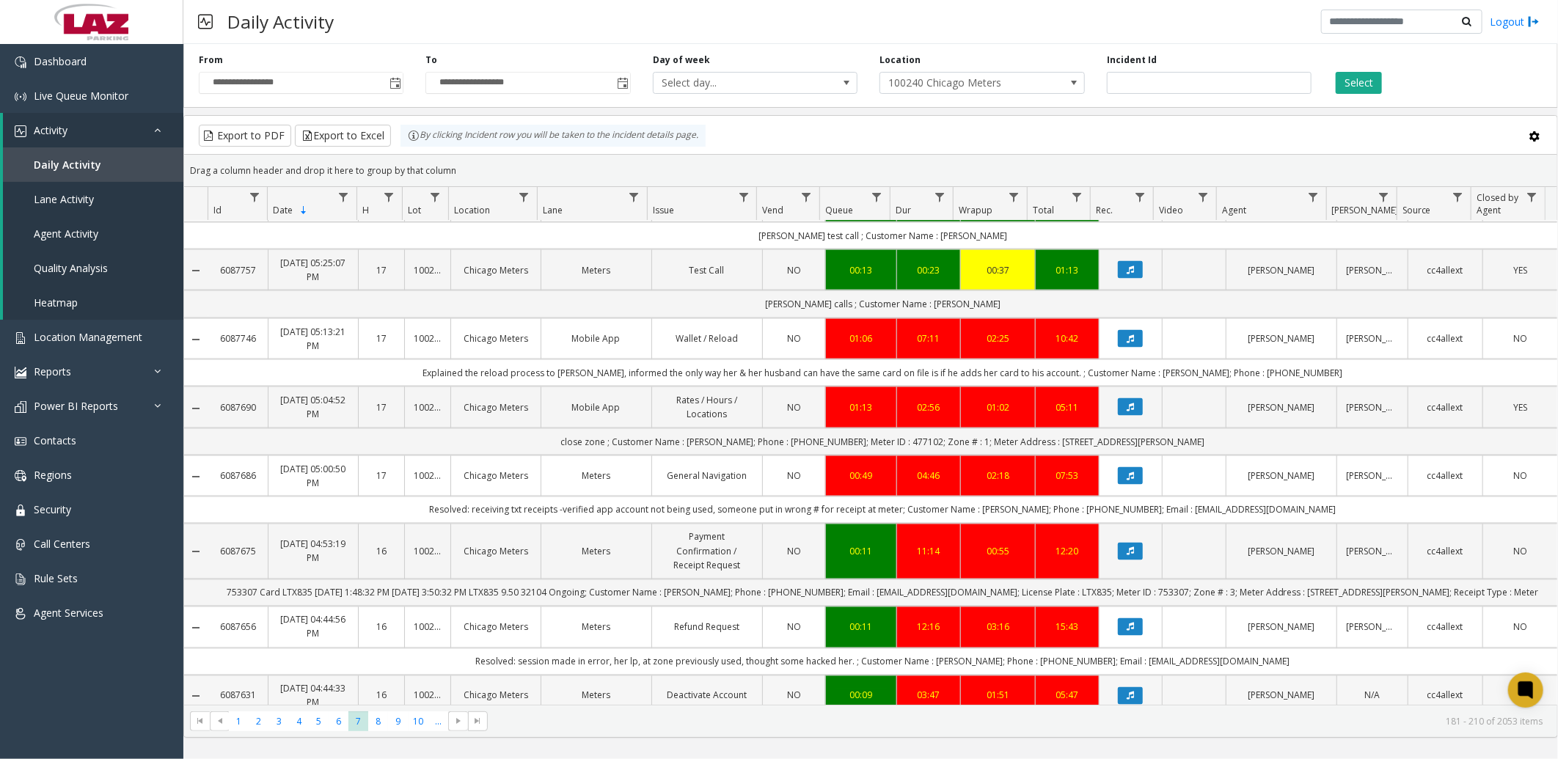
scroll to position [1467, 0]
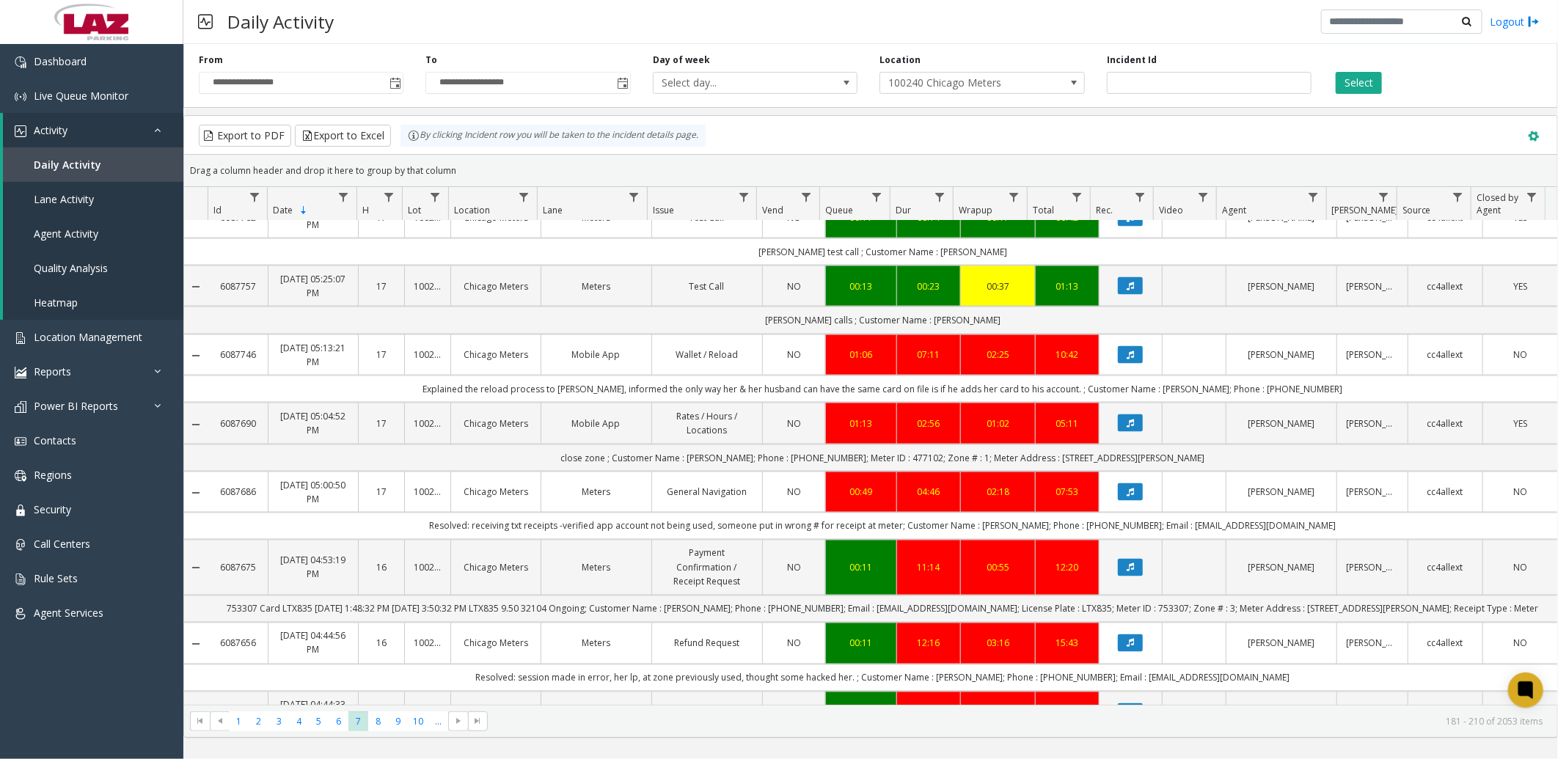
click at [1535, 135] on span at bounding box center [1534, 136] width 16 height 16
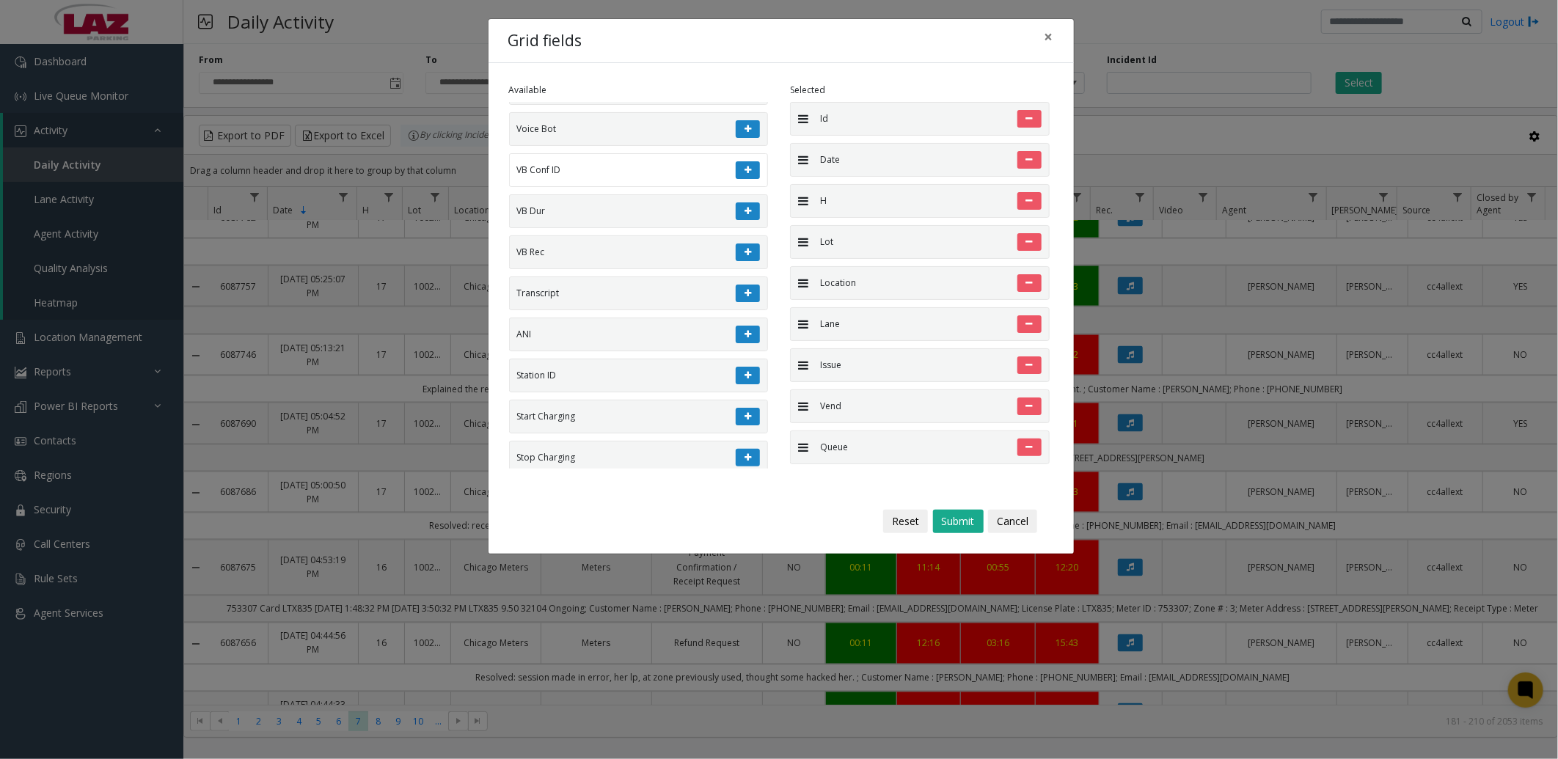
scroll to position [163, 0]
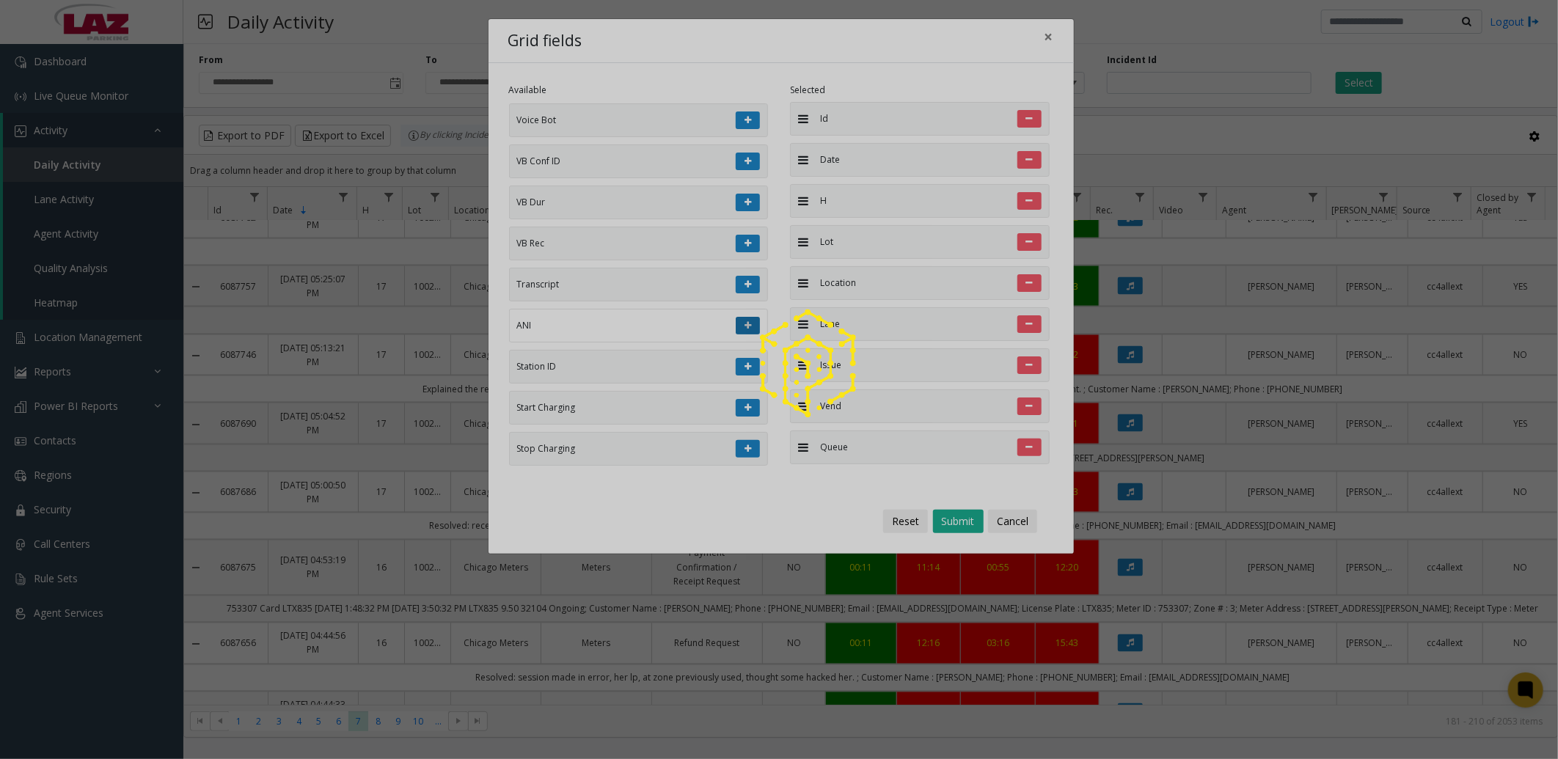
click at [742, 334] on app-root "**********" at bounding box center [779, 379] width 1558 height 759
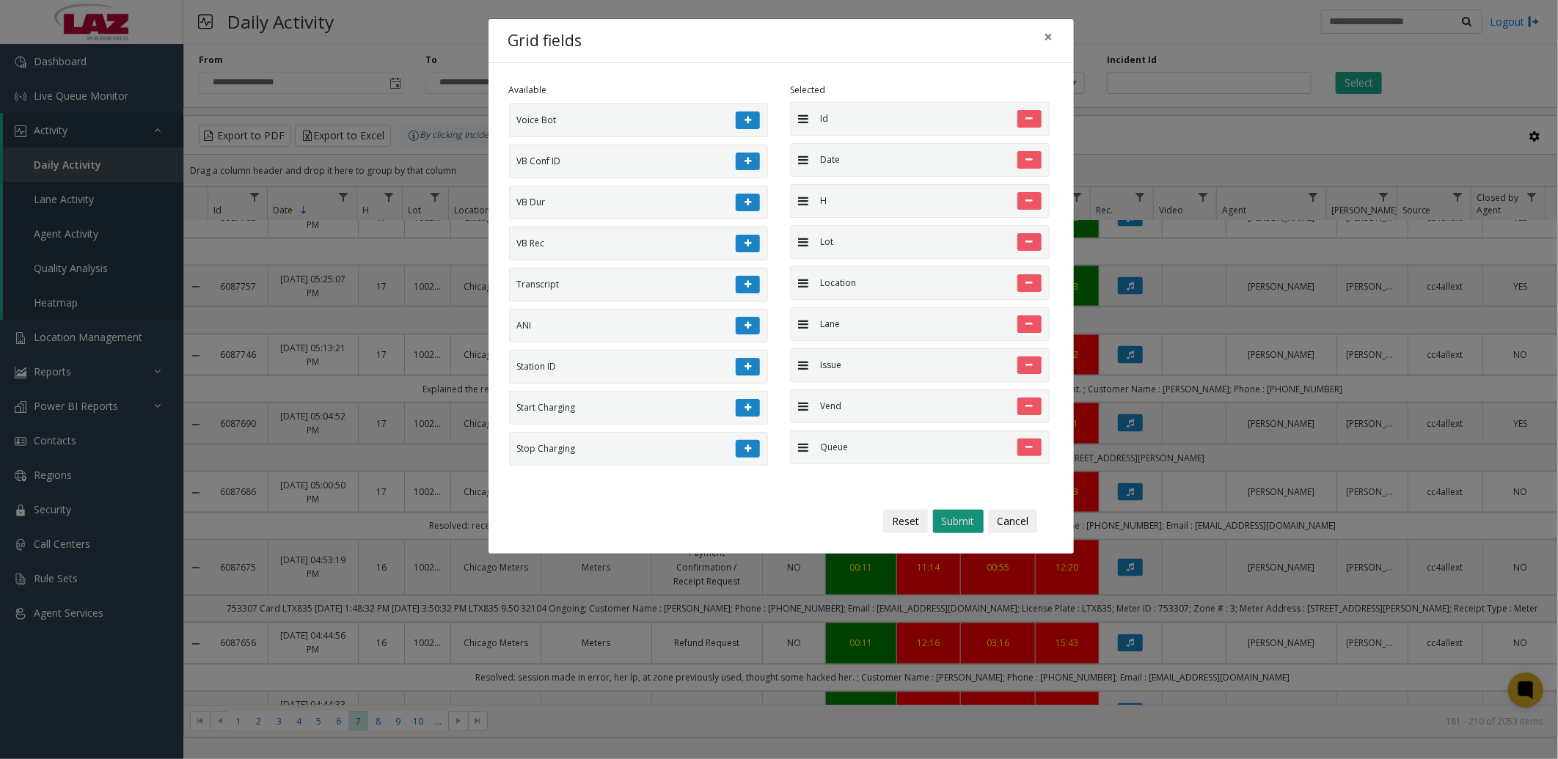
click at [951, 519] on button "Submit" at bounding box center [958, 521] width 51 height 23
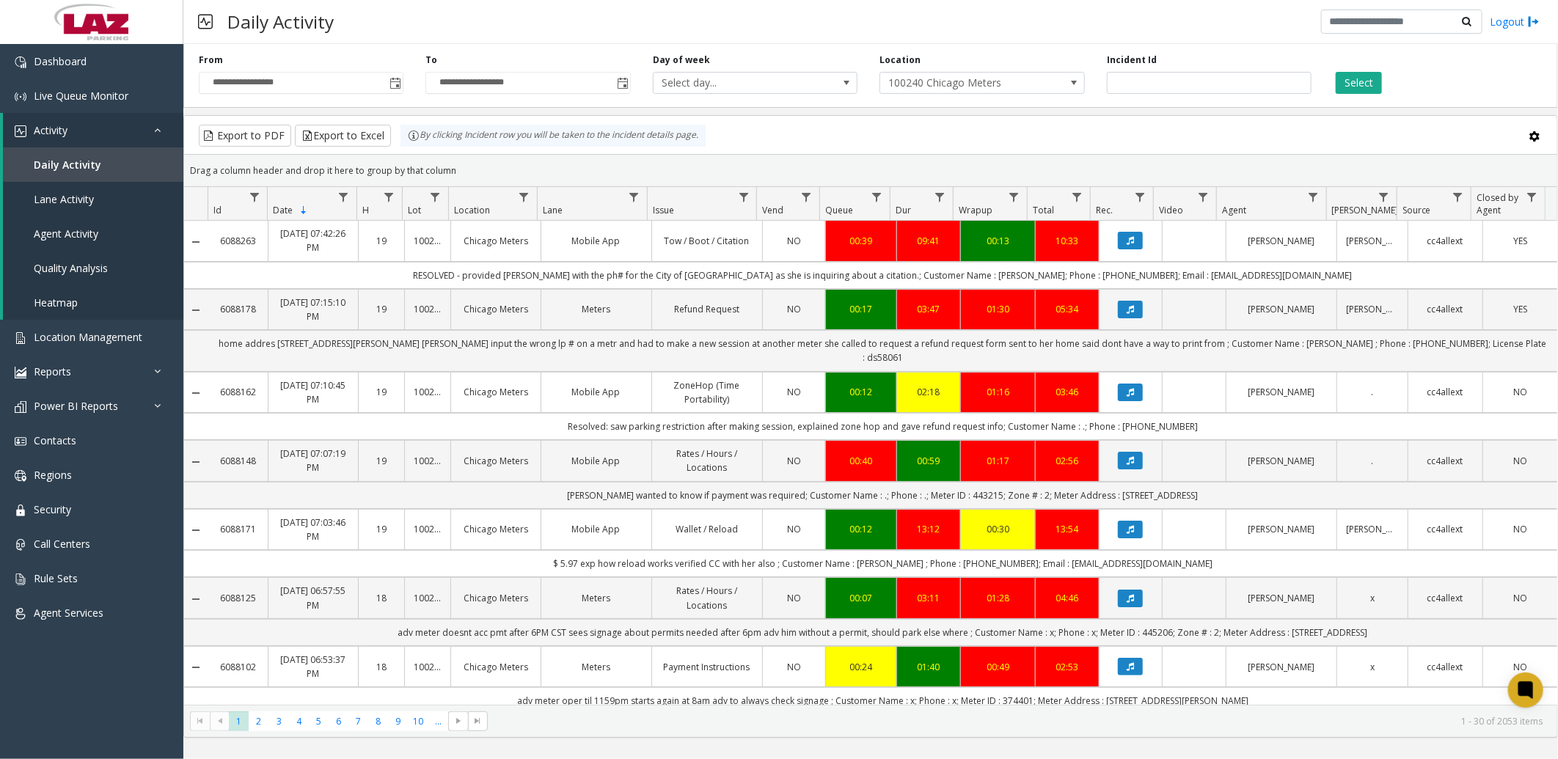
drag, startPoint x: 1064, startPoint y: 706, endPoint x: 1132, endPoint y: 708, distance: 69.0
click at [1132, 708] on kendo-pager "* * * * * * * * * ** *** 1 2 3 4 5 6 7 8 9 10 ... 1 - 30 of 2053 items" at bounding box center [870, 721] width 1373 height 33
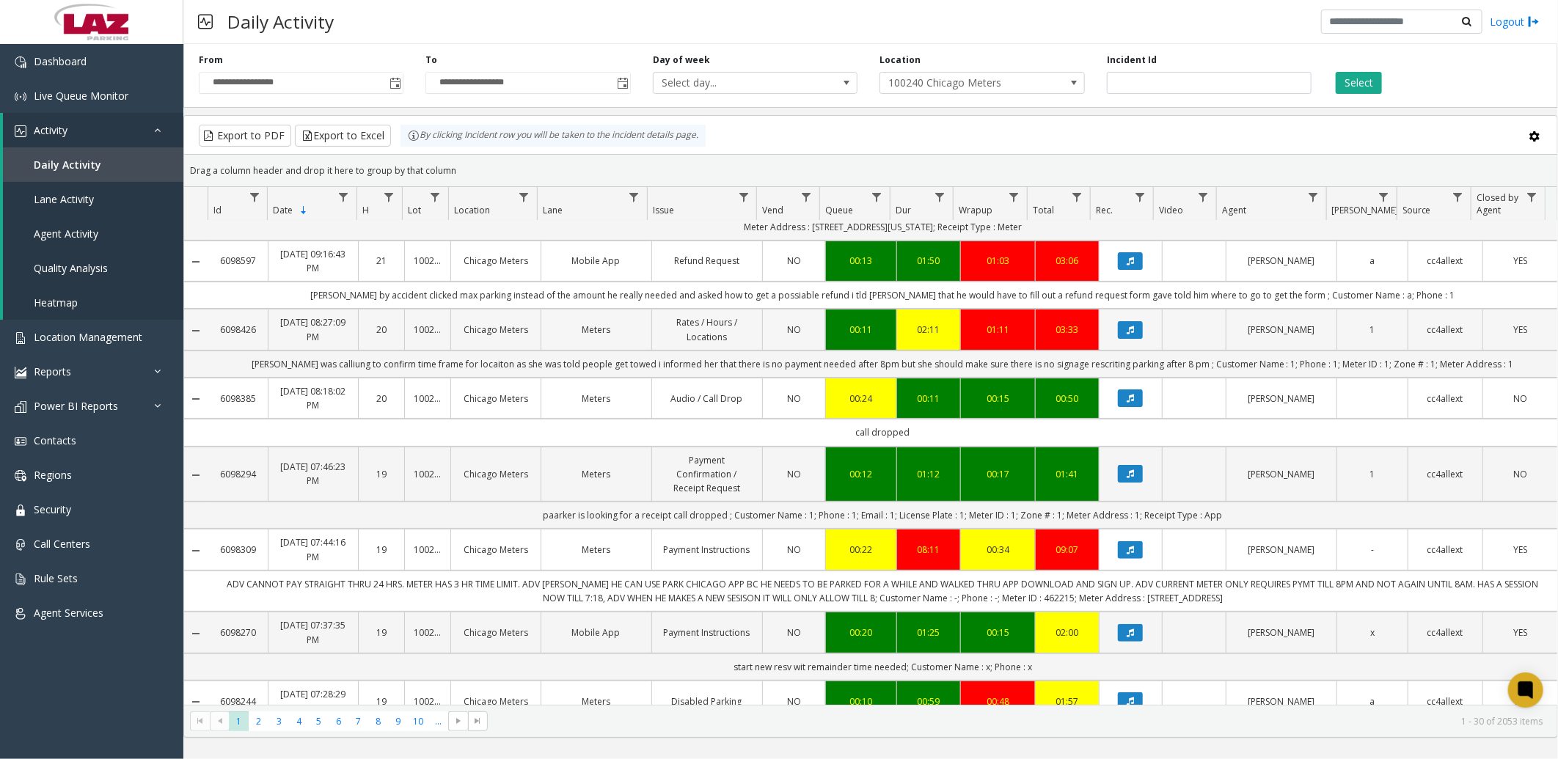
scroll to position [244, 0]
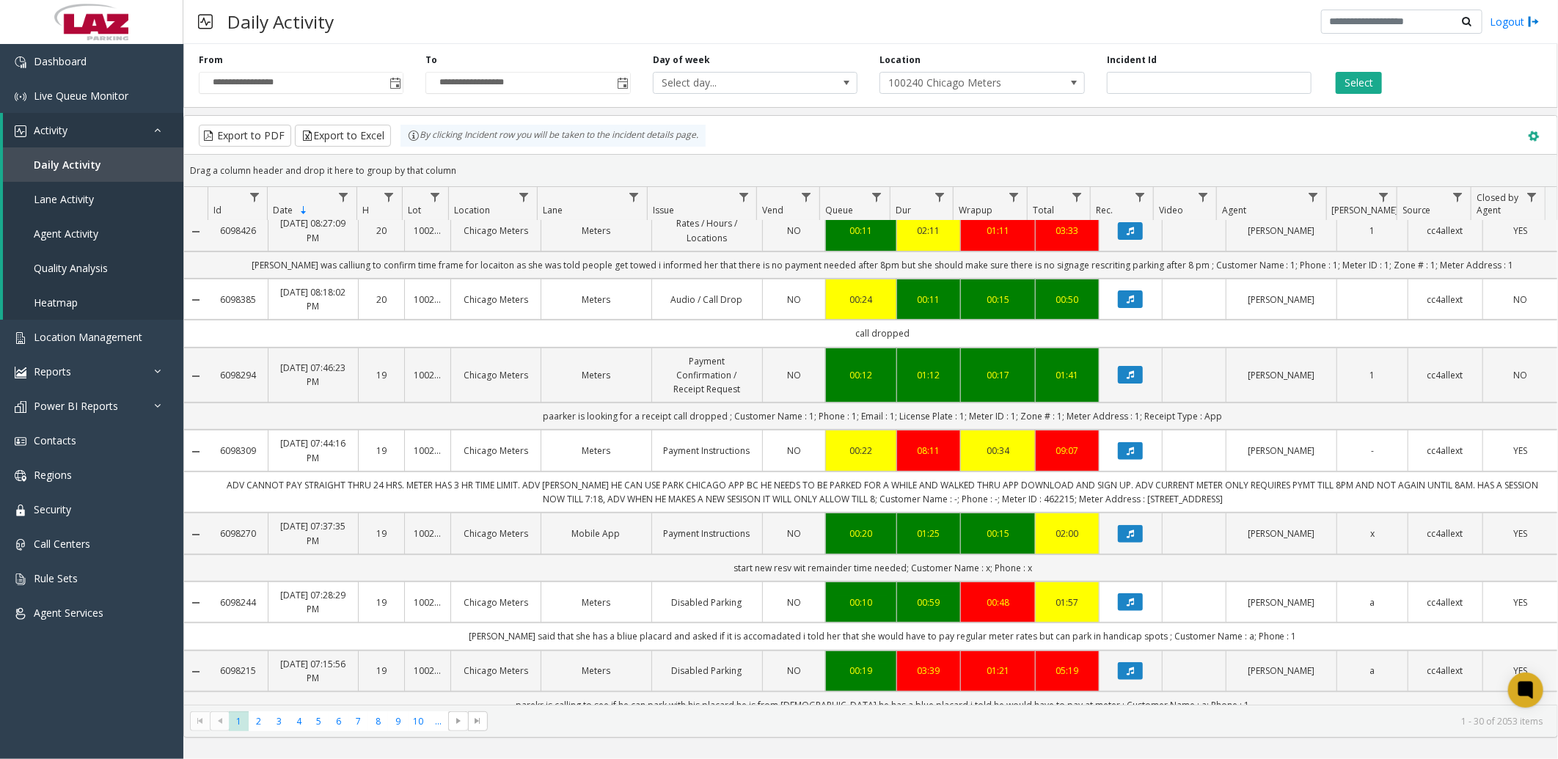
click at [1534, 137] on span at bounding box center [1534, 136] width 16 height 16
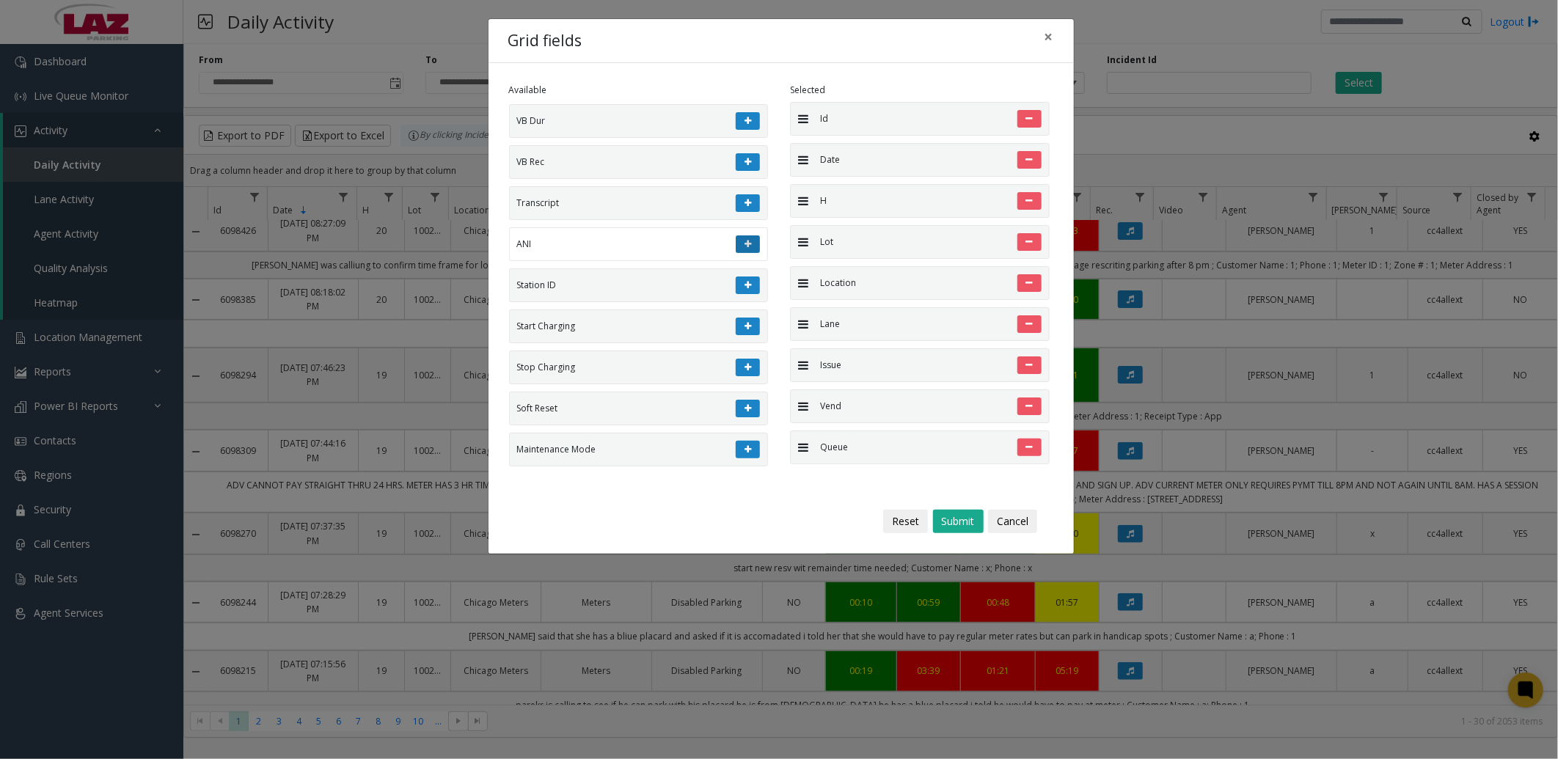
click at [744, 249] on icon at bounding box center [747, 244] width 7 height 9
click at [962, 524] on button "Submit" at bounding box center [958, 521] width 51 height 23
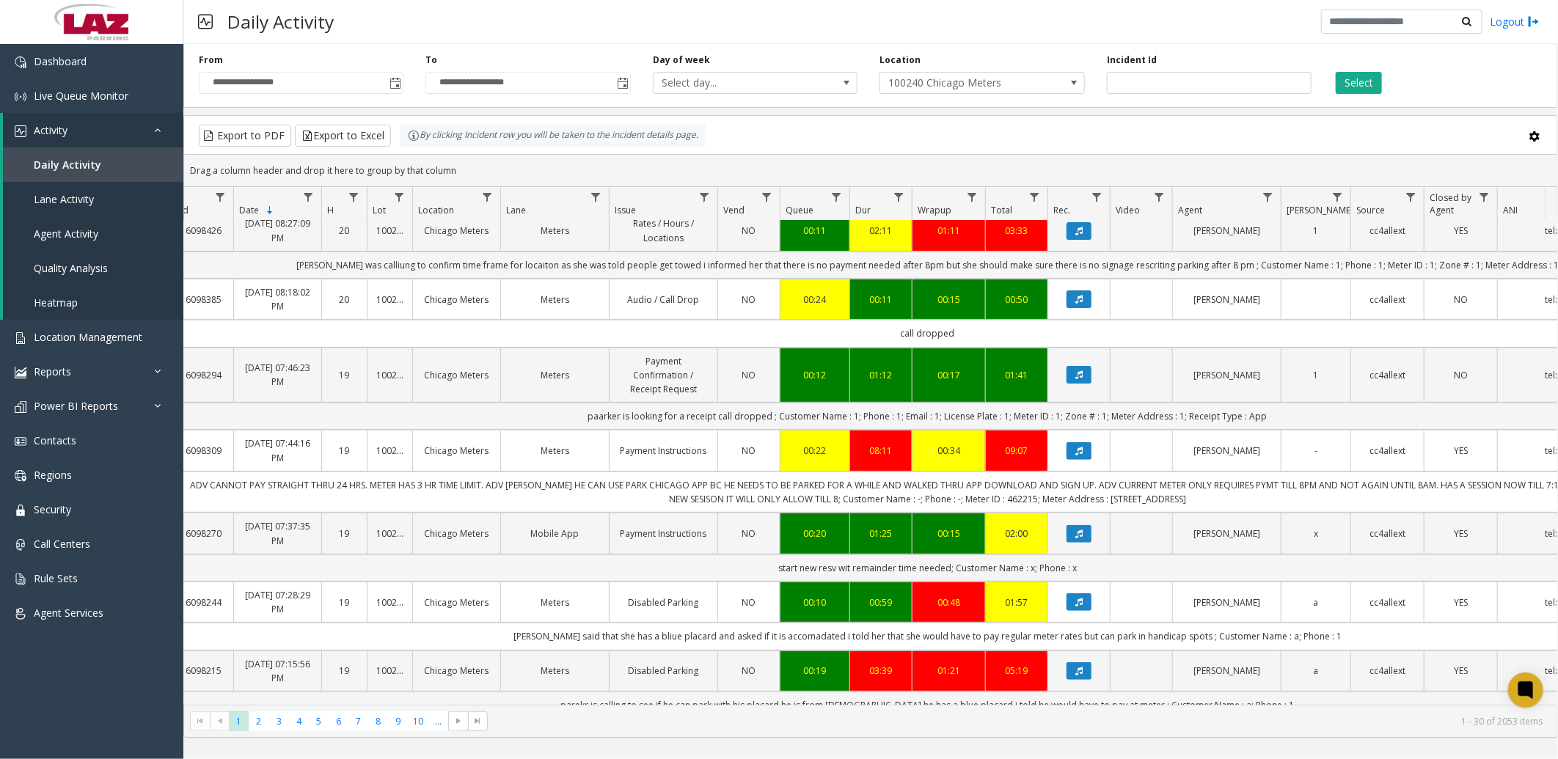
scroll to position [0, 0]
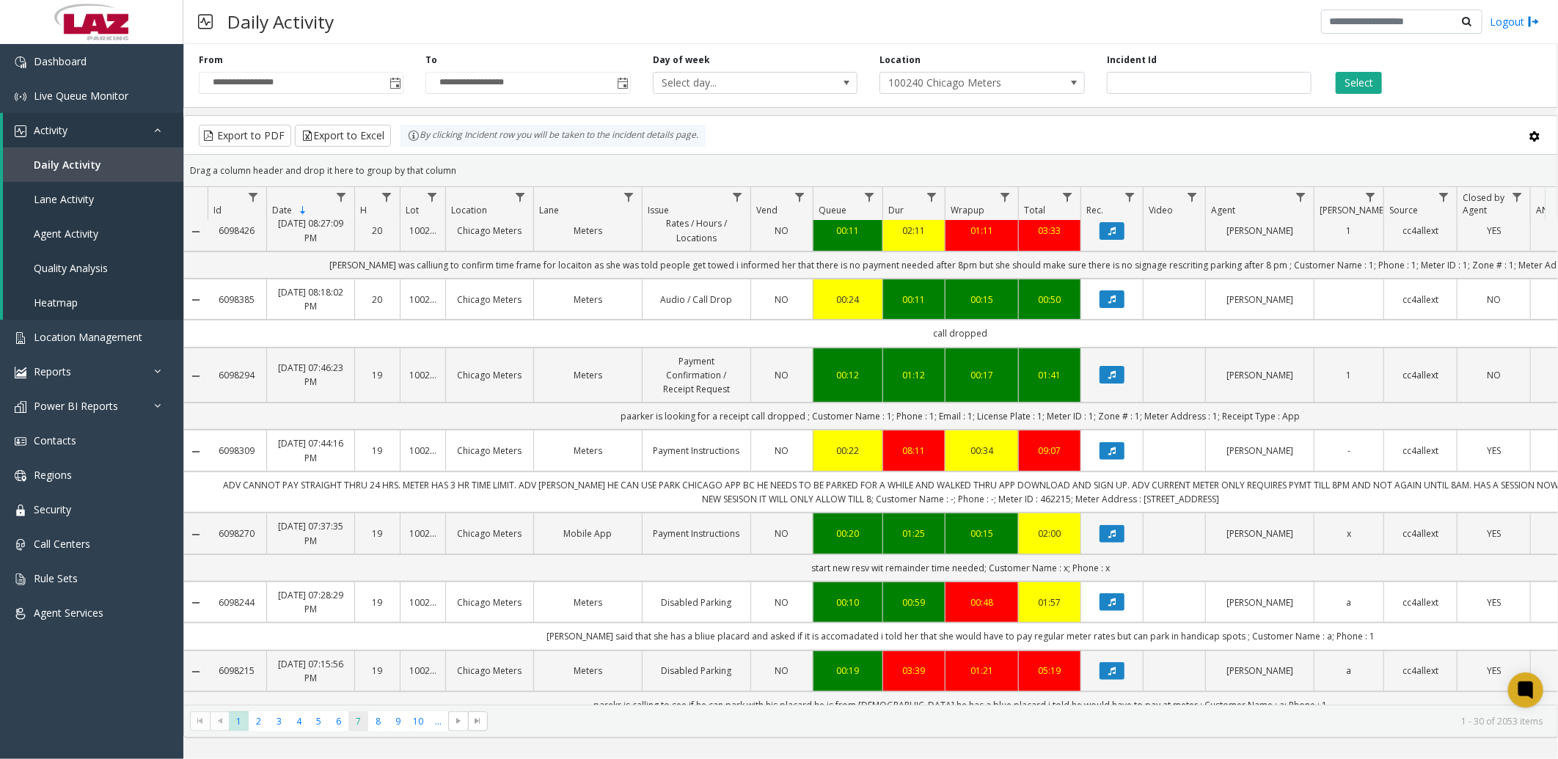
click at [353, 720] on span "7" at bounding box center [358, 721] width 20 height 20
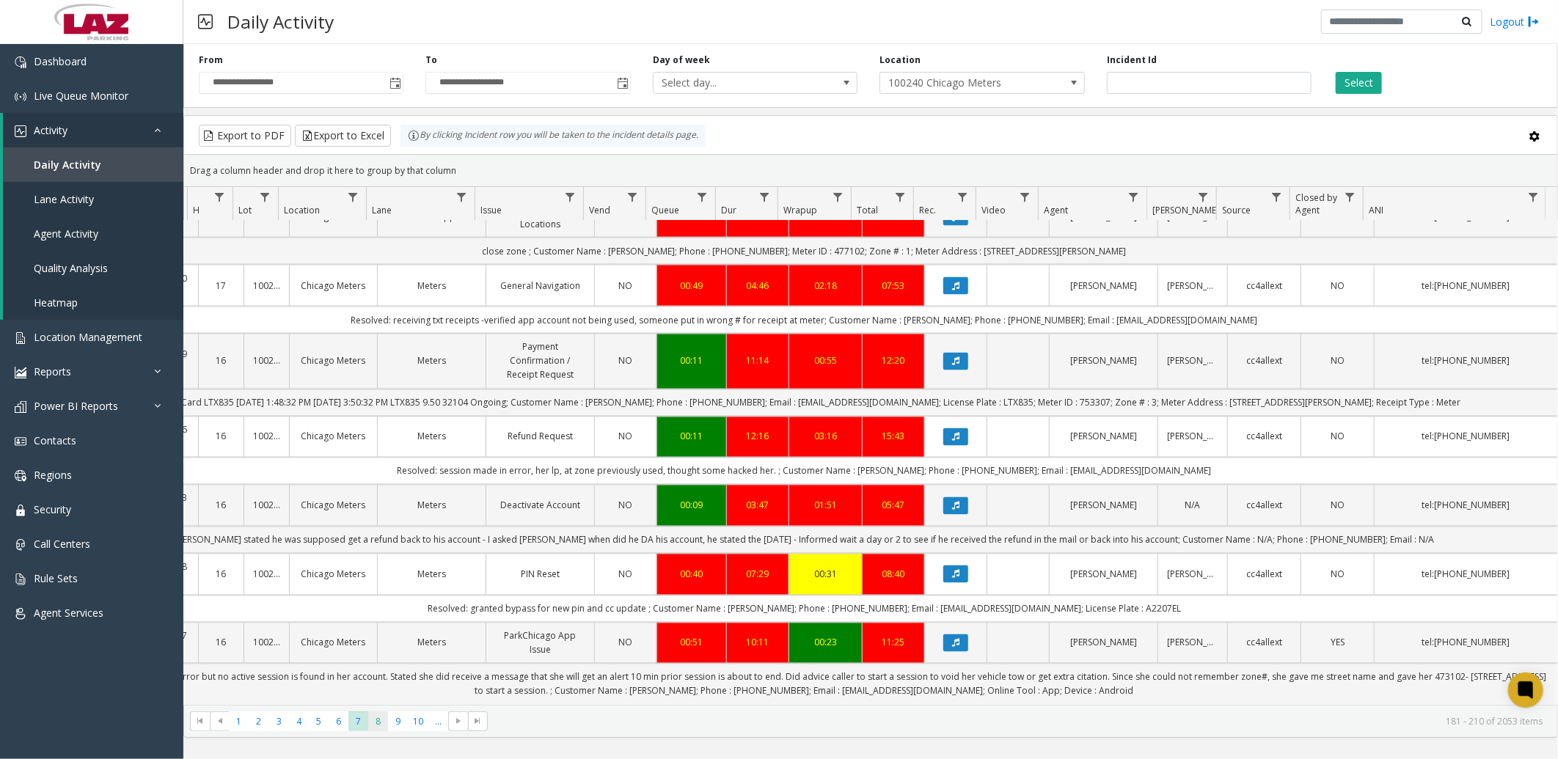
click at [381, 722] on span "8" at bounding box center [378, 721] width 20 height 20
